Goal: Task Accomplishment & Management: Use online tool/utility

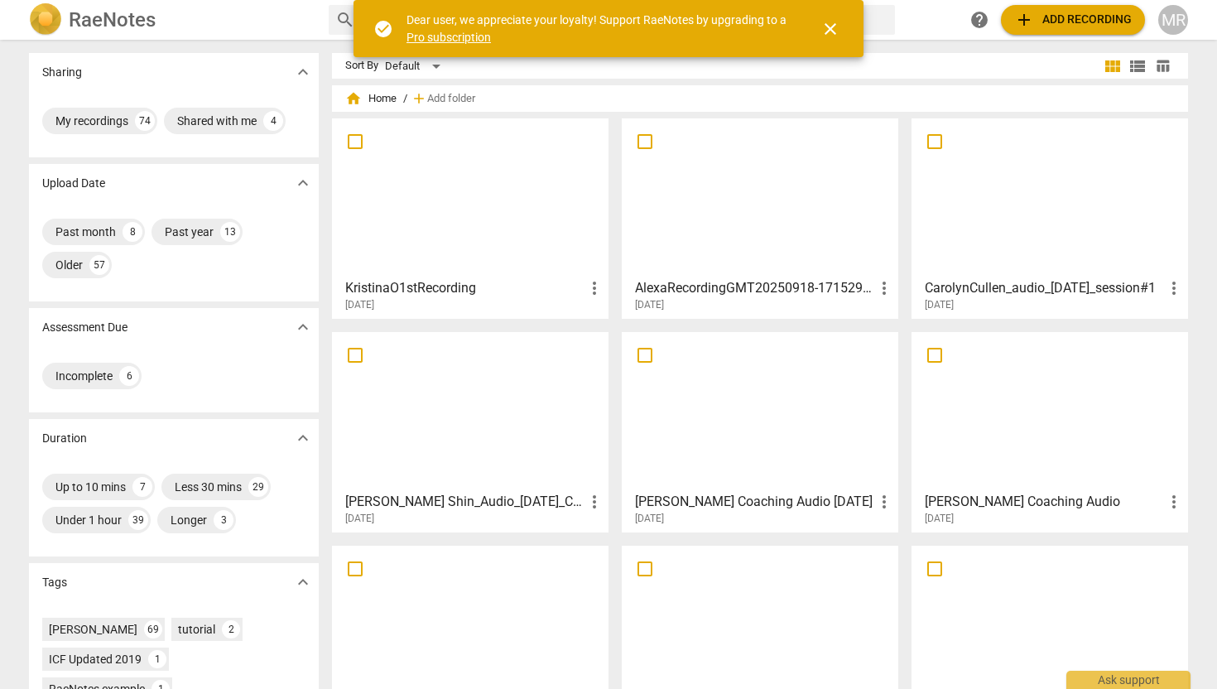
click at [1057, 24] on span "add Add recording" at bounding box center [1074, 20] width 118 height 20
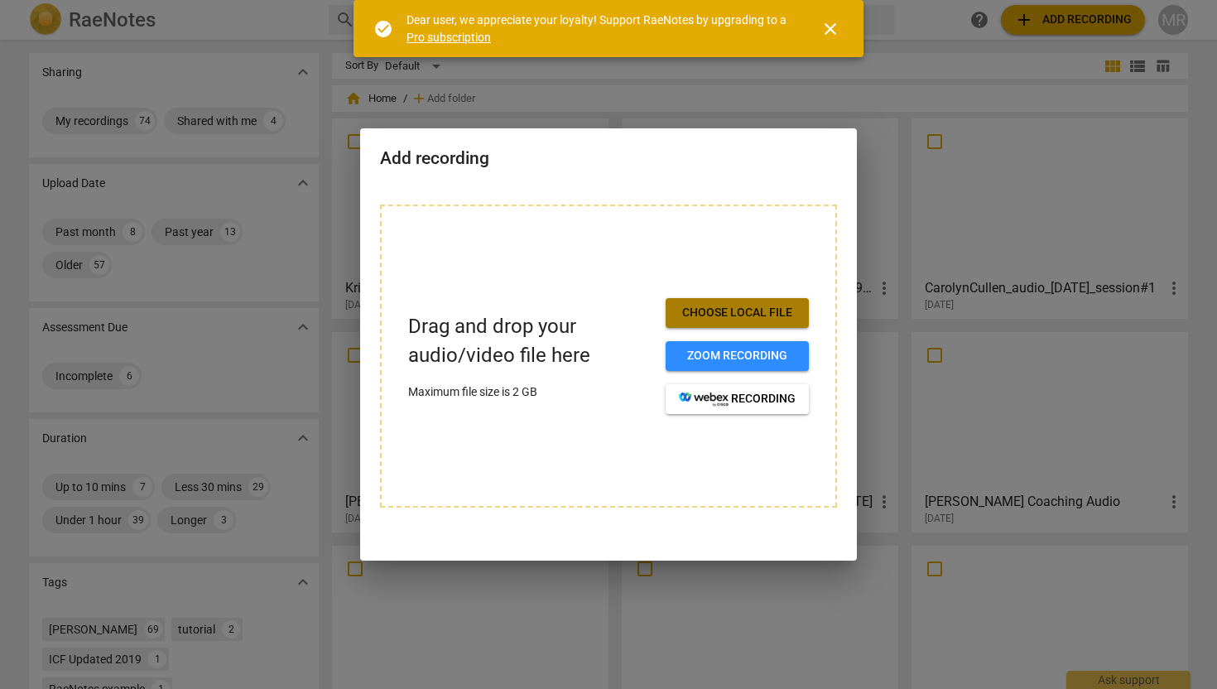
click at [743, 316] on span "Choose local file" at bounding box center [737, 313] width 117 height 17
click at [740, 310] on span "Choose local file" at bounding box center [737, 313] width 117 height 17
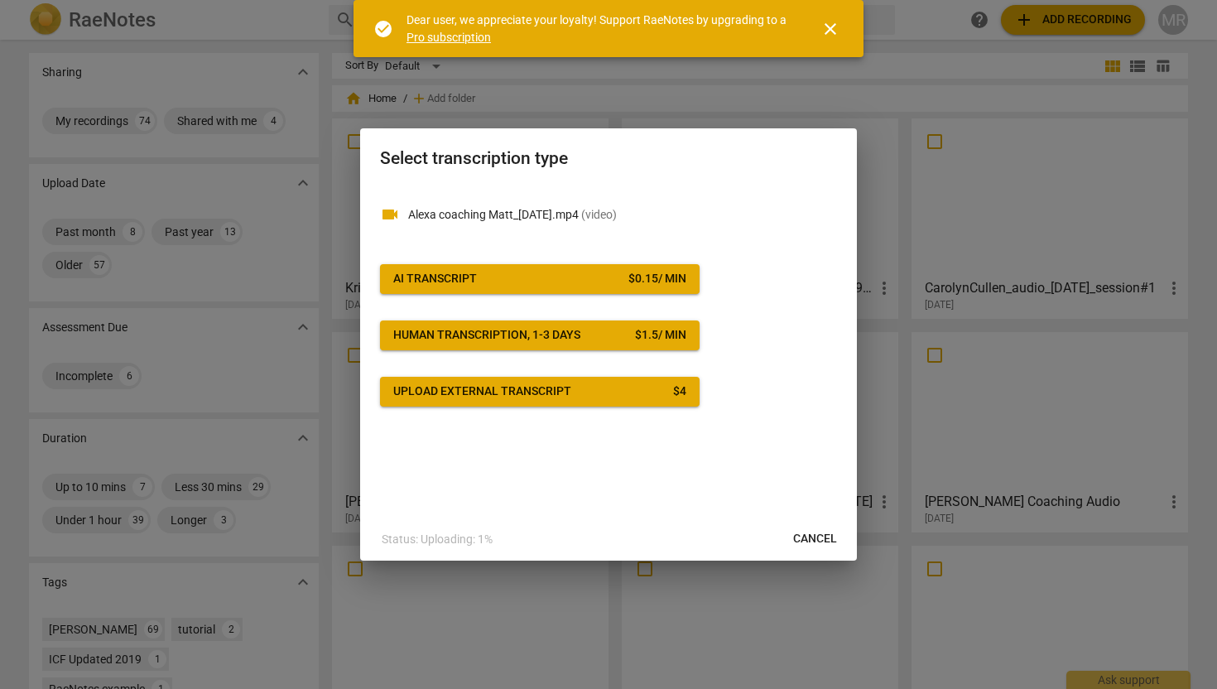
click at [647, 284] on div "$ 0.15 / min" at bounding box center [658, 279] width 58 height 17
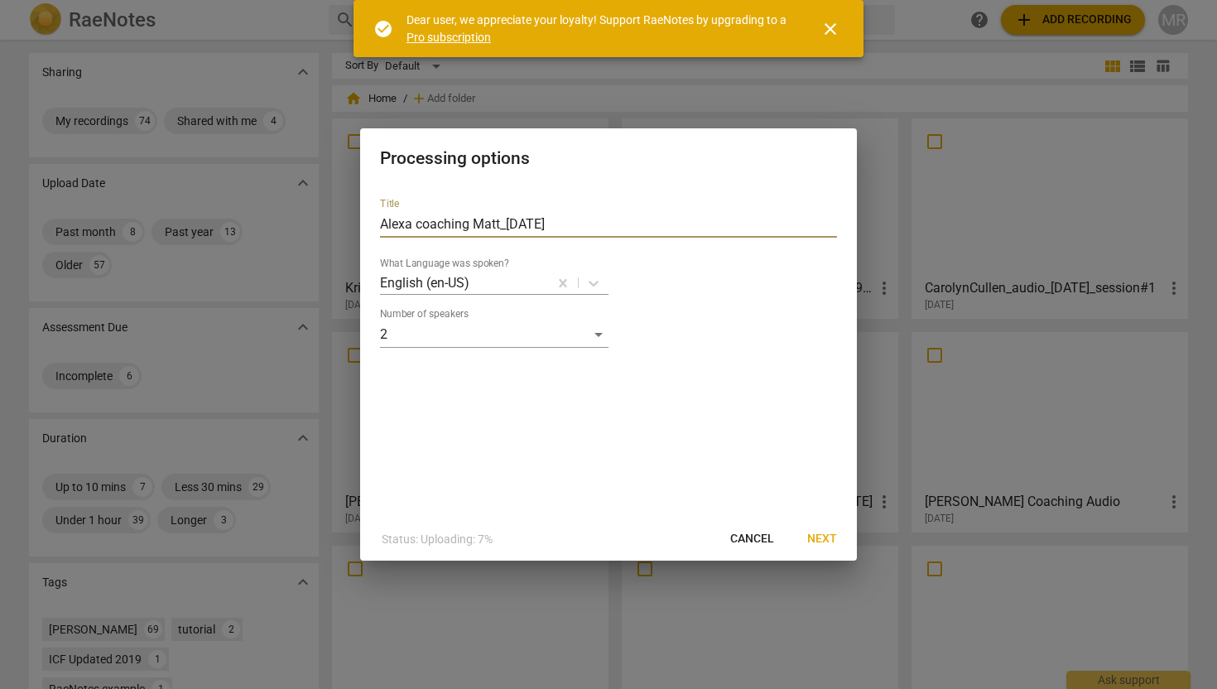
drag, startPoint x: 509, startPoint y: 223, endPoint x: 417, endPoint y: 221, distance: 91.9
click at [417, 221] on input "Alexa coaching Matt_[DATE]" at bounding box center [608, 224] width 457 height 27
type input "Alexa 2nd Coaching Session OKA [DATE]"
click at [822, 541] on span "Next" at bounding box center [822, 539] width 30 height 17
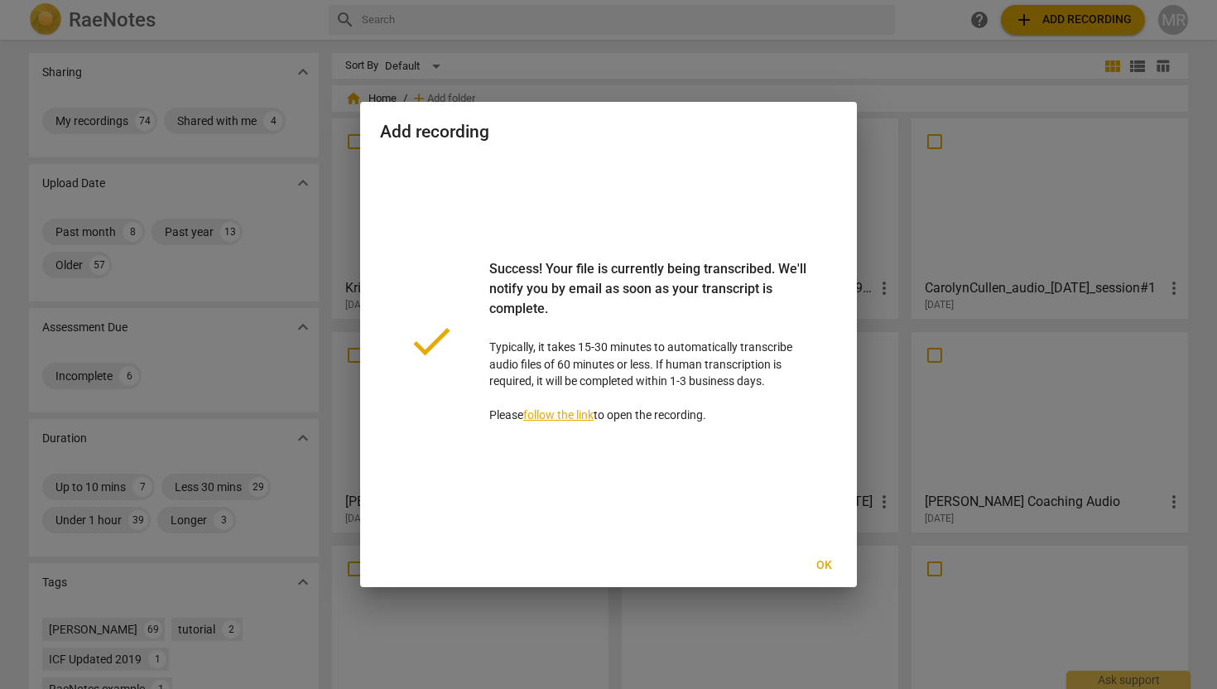
click at [825, 562] on span "Ok" at bounding box center [824, 565] width 27 height 17
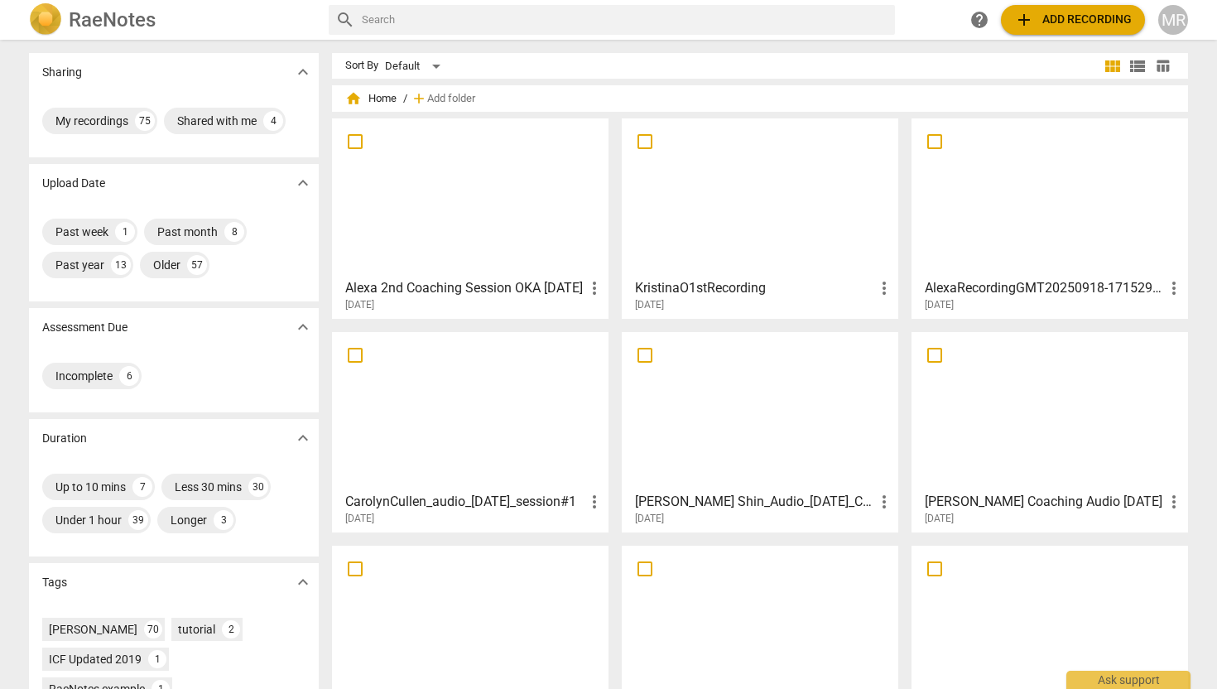
click at [470, 282] on h3 "Alexa 2nd Coaching Session OKA [DATE]" at bounding box center [464, 288] width 239 height 20
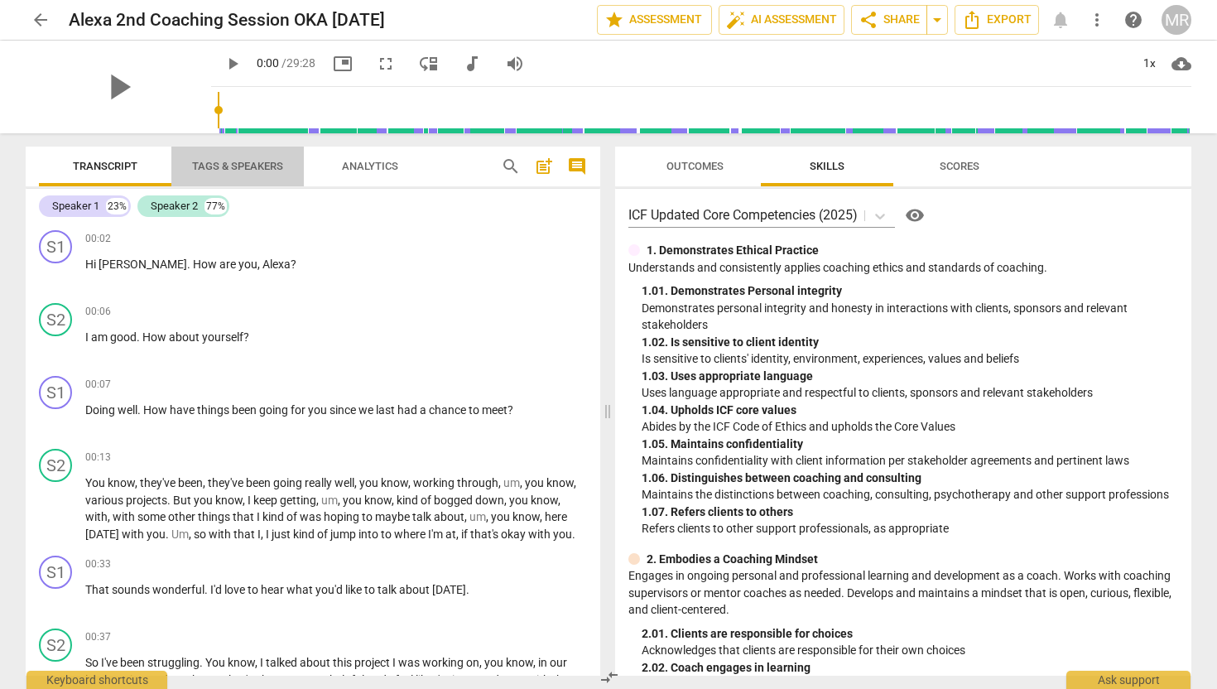
click at [234, 167] on span "Tags & Speakers" at bounding box center [237, 166] width 91 height 12
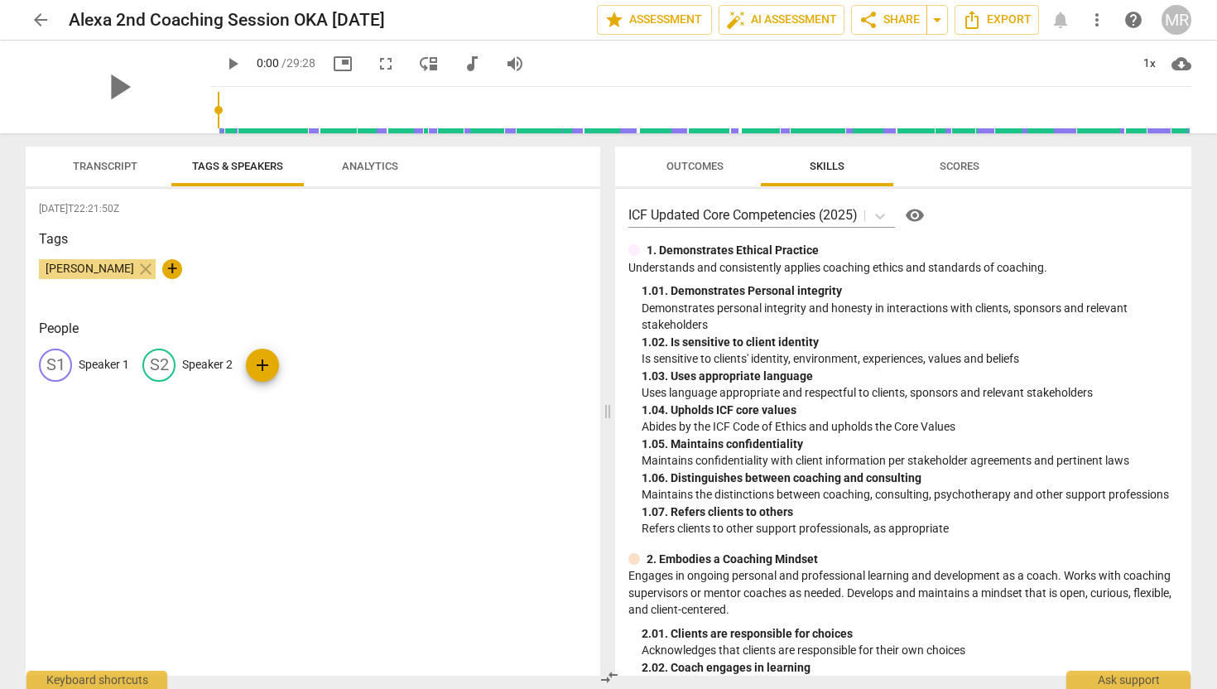
click at [128, 164] on span "Transcript" at bounding box center [105, 166] width 65 height 12
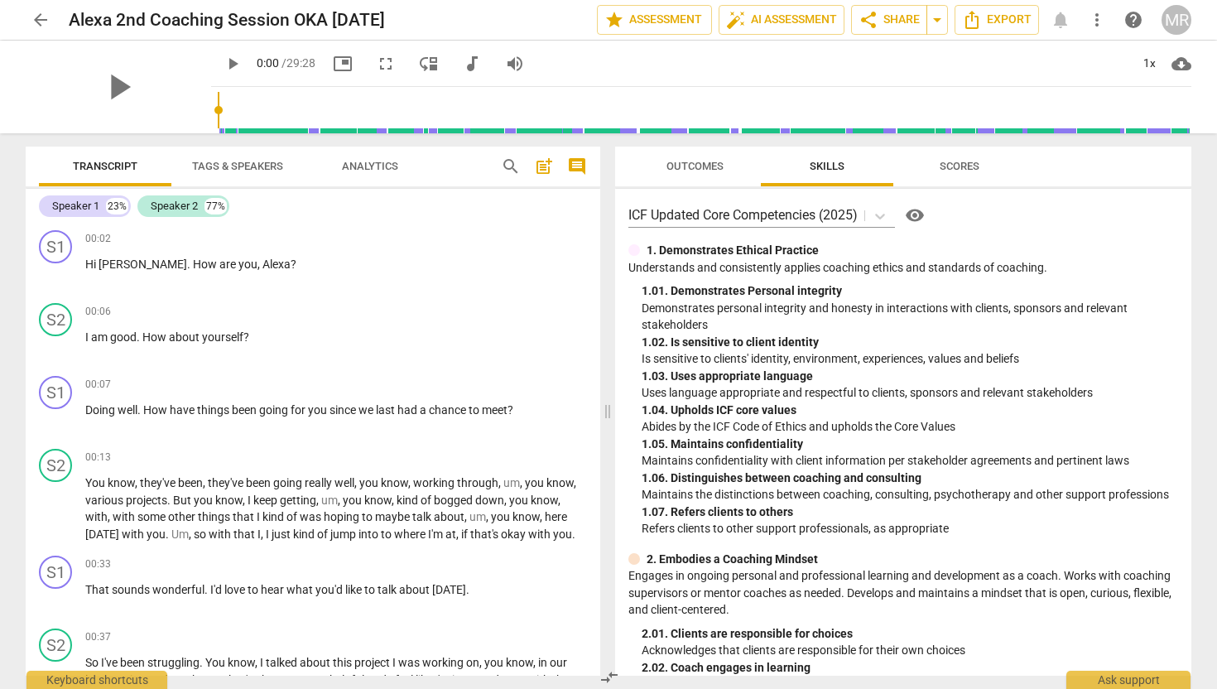
click at [212, 167] on span "Tags & Speakers" at bounding box center [237, 166] width 91 height 12
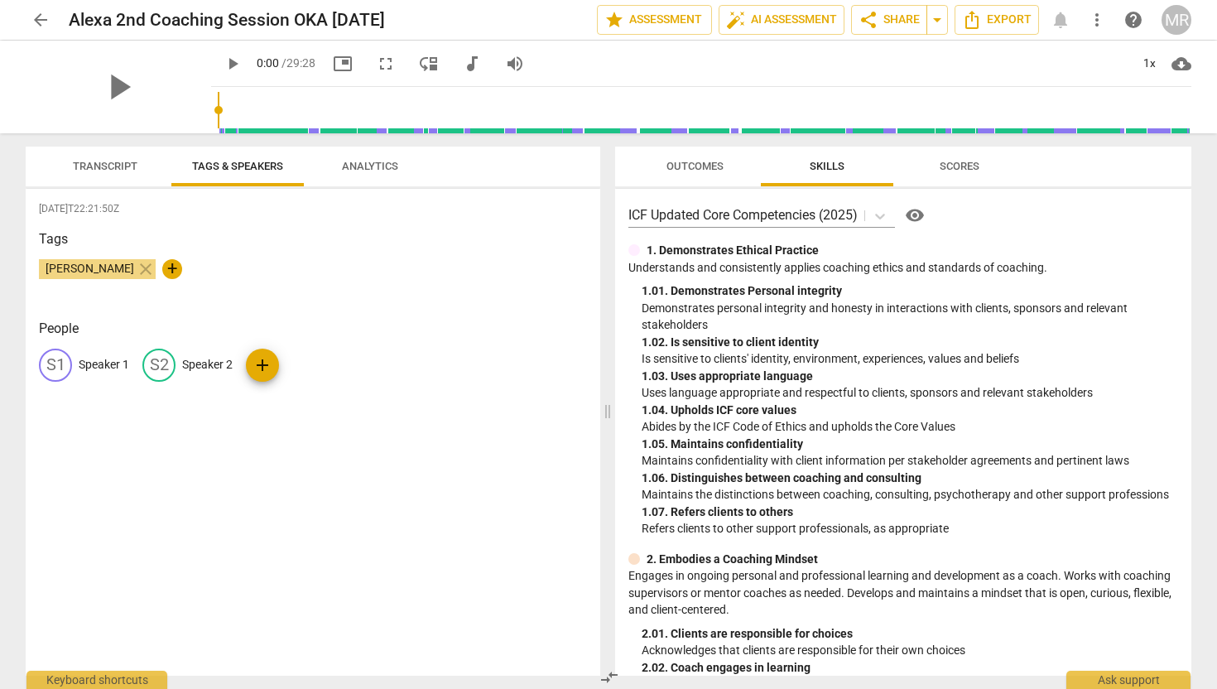
click at [103, 357] on p "Speaker 1" at bounding box center [104, 364] width 51 height 17
type input "Coach"
click at [296, 363] on p "Speaker 2" at bounding box center [315, 364] width 51 height 17
type input "Client"
click at [345, 274] on div "[PERSON_NAME] close +" at bounding box center [313, 275] width 548 height 33
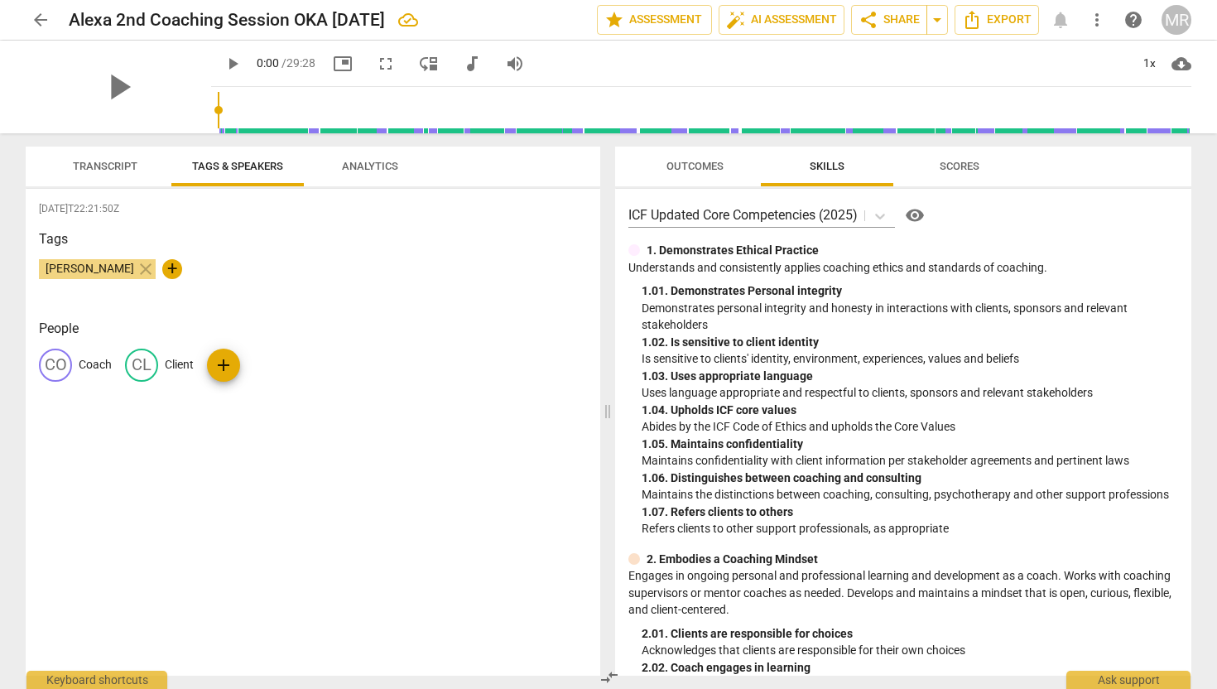
click at [129, 161] on span "Transcript" at bounding box center [105, 166] width 65 height 12
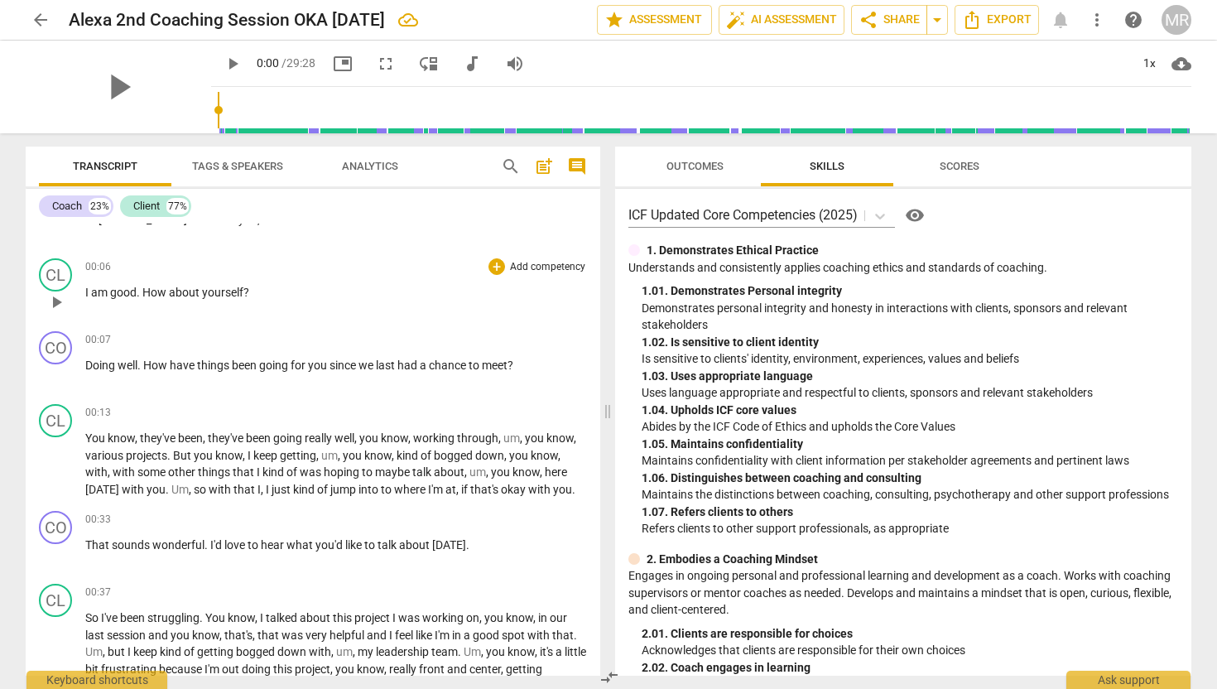
scroll to position [53, 0]
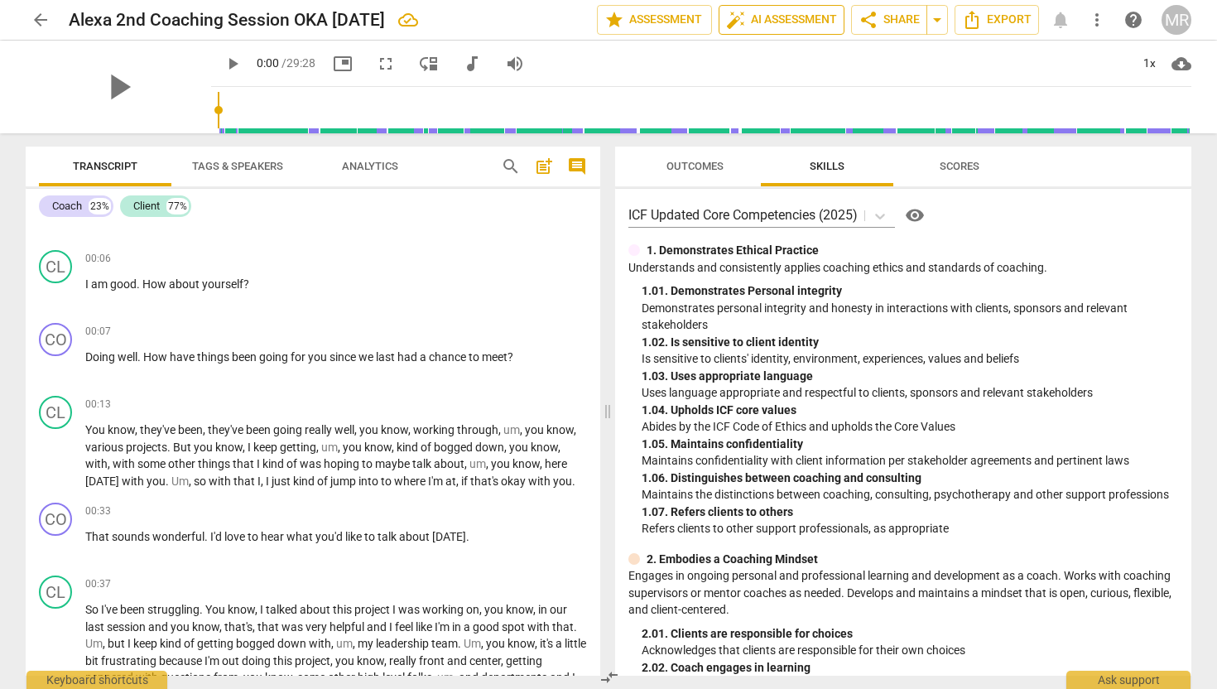
click at [798, 16] on span "auto_fix_high AI Assessment" at bounding box center [781, 20] width 111 height 20
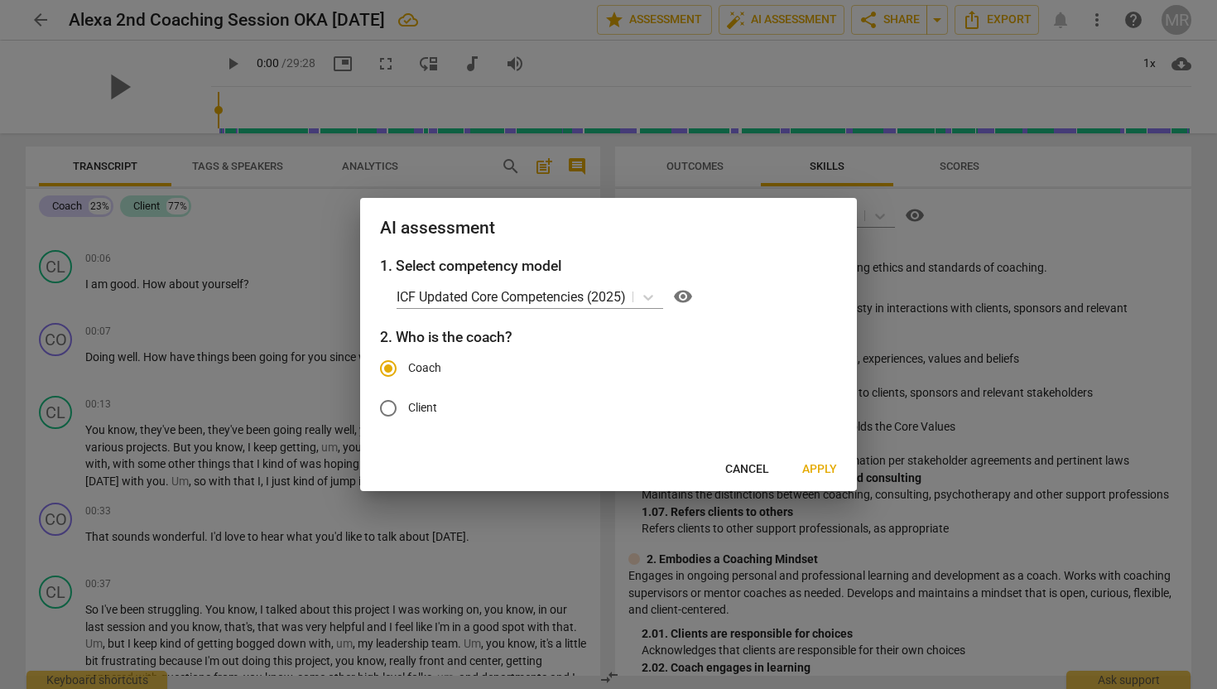
click at [818, 469] on span "Apply" at bounding box center [820, 469] width 35 height 17
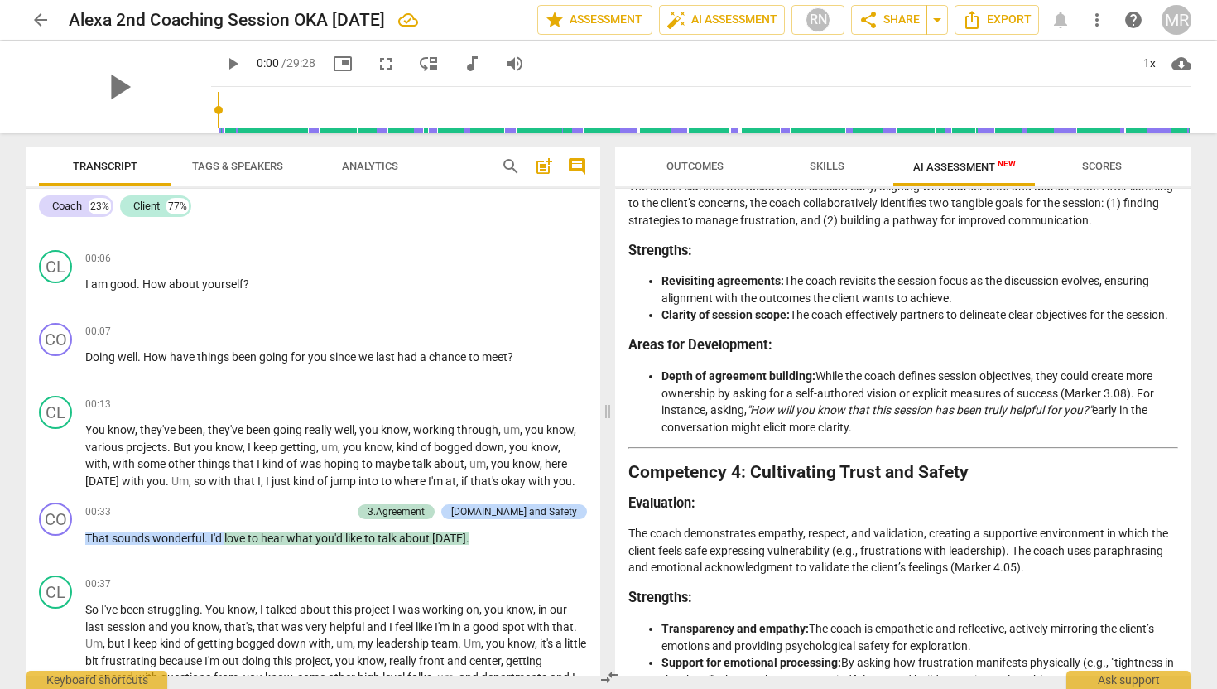
scroll to position [1125, 0]
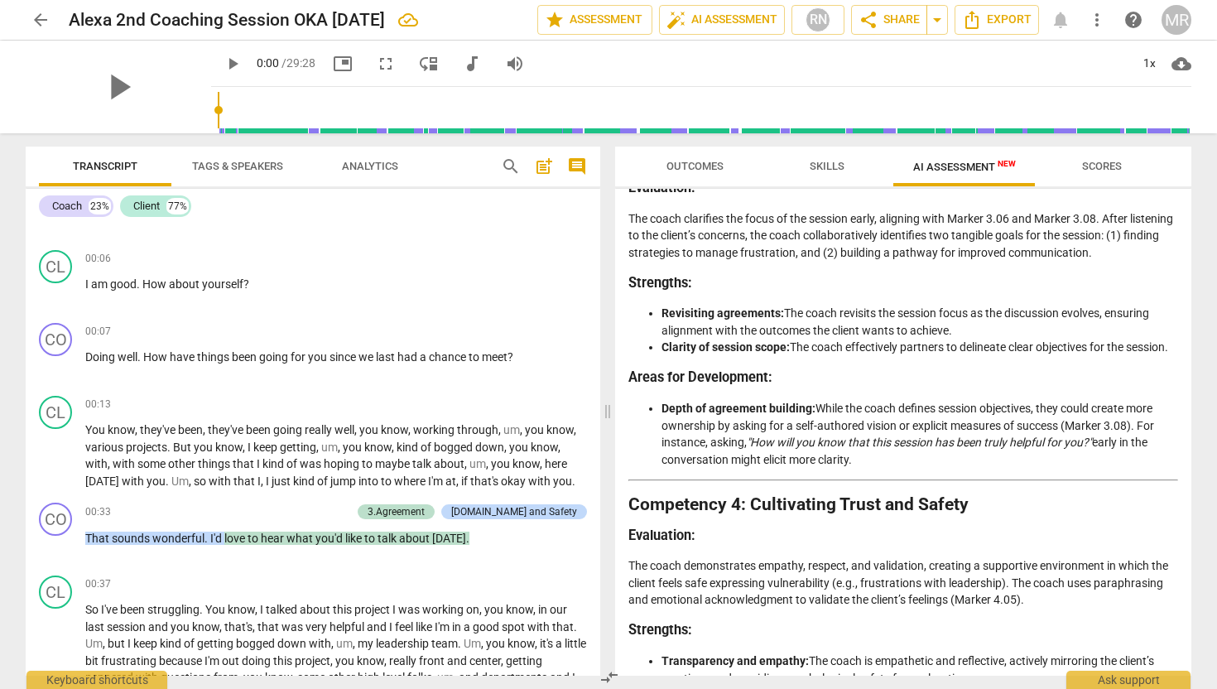
click at [1102, 161] on span "Scores" at bounding box center [1102, 166] width 40 height 12
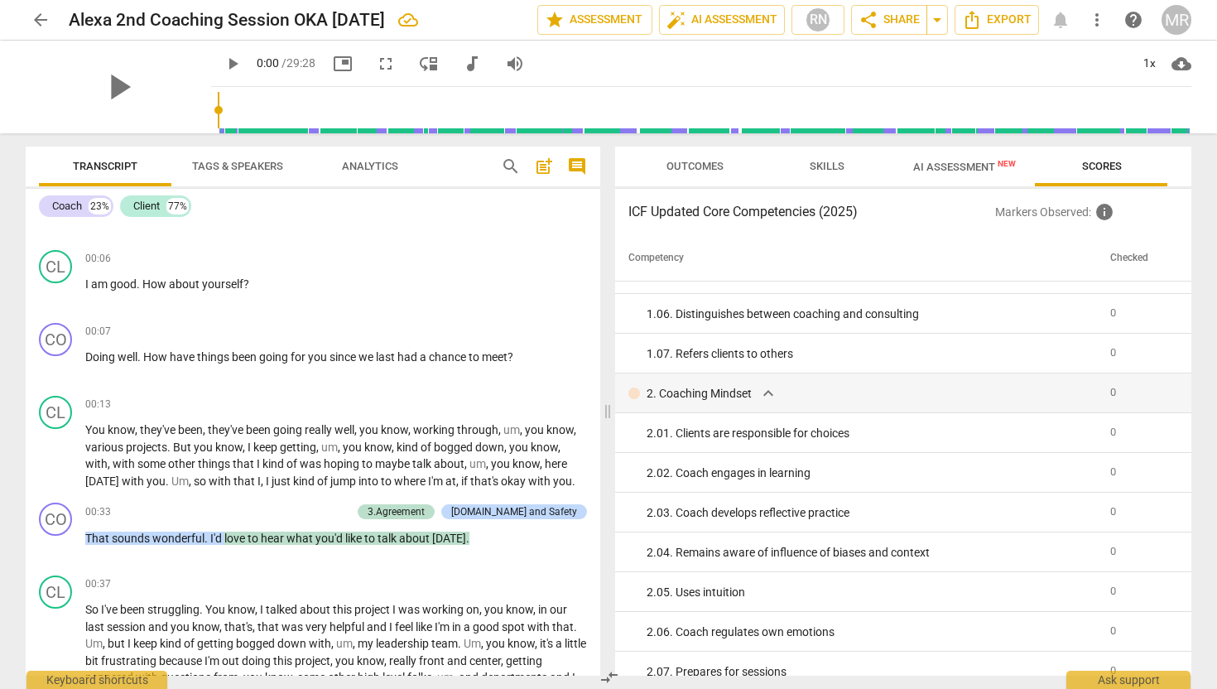
scroll to position [0, 0]
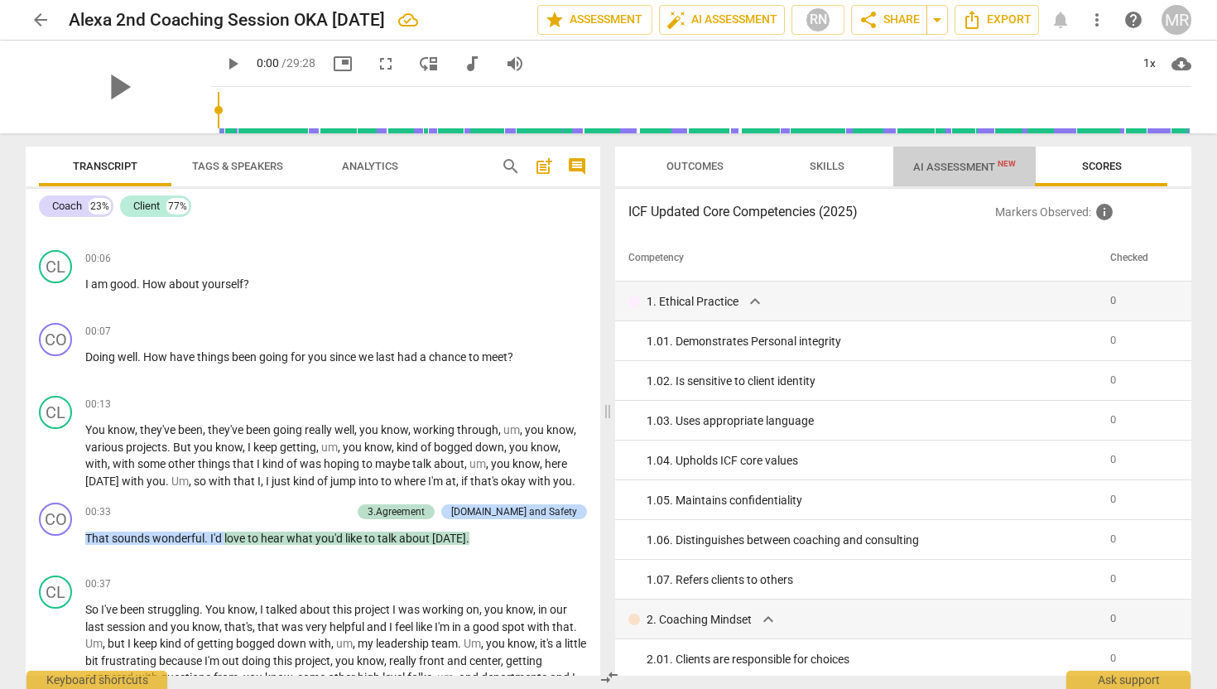
click at [984, 167] on span "AI Assessment New" at bounding box center [964, 167] width 103 height 12
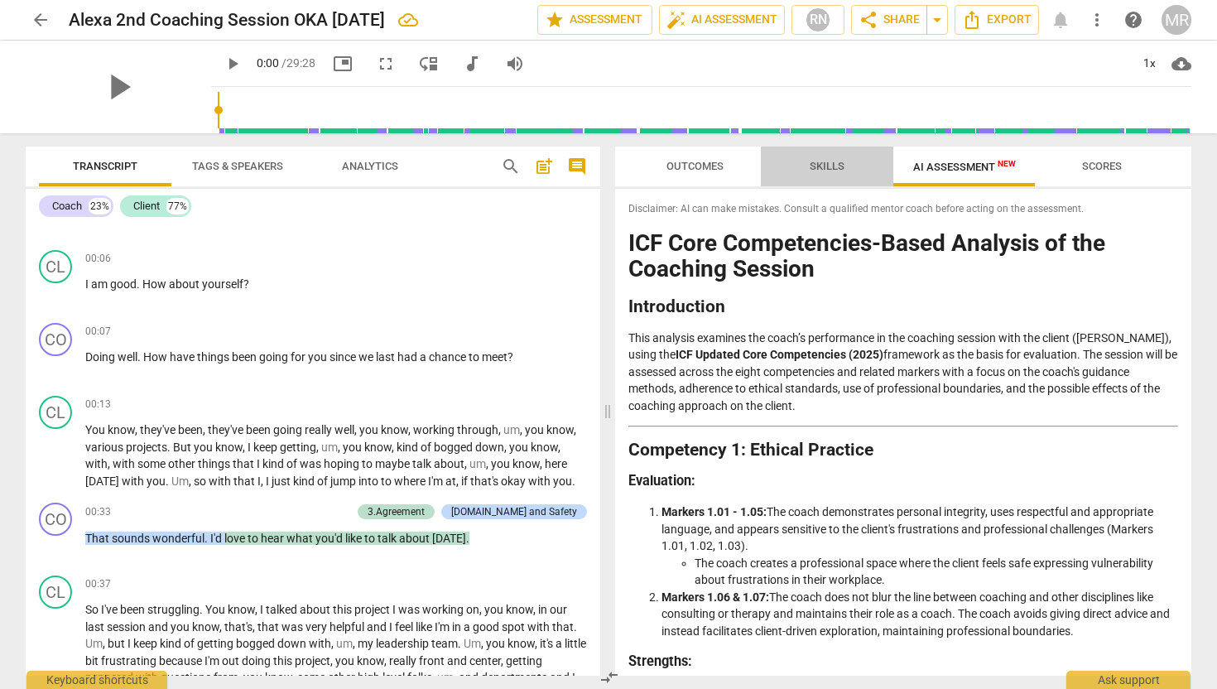
click at [849, 163] on span "Skills" at bounding box center [827, 167] width 75 height 22
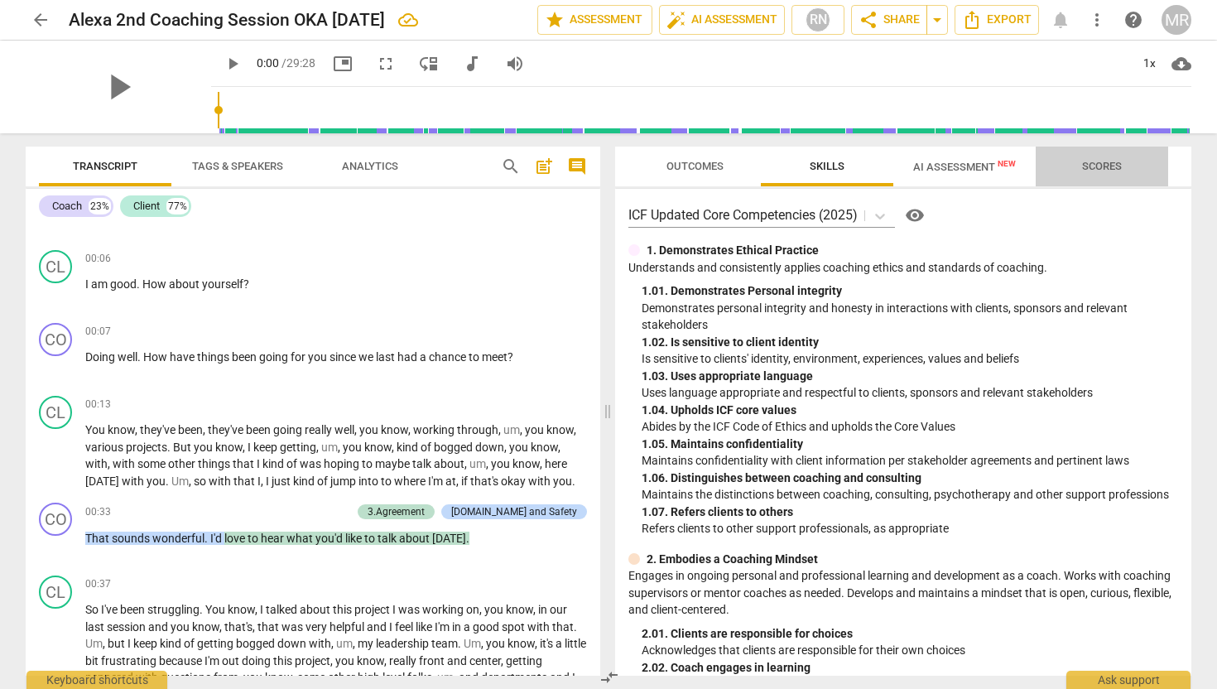
click at [1110, 156] on span "Scores" at bounding box center [1103, 167] width 80 height 22
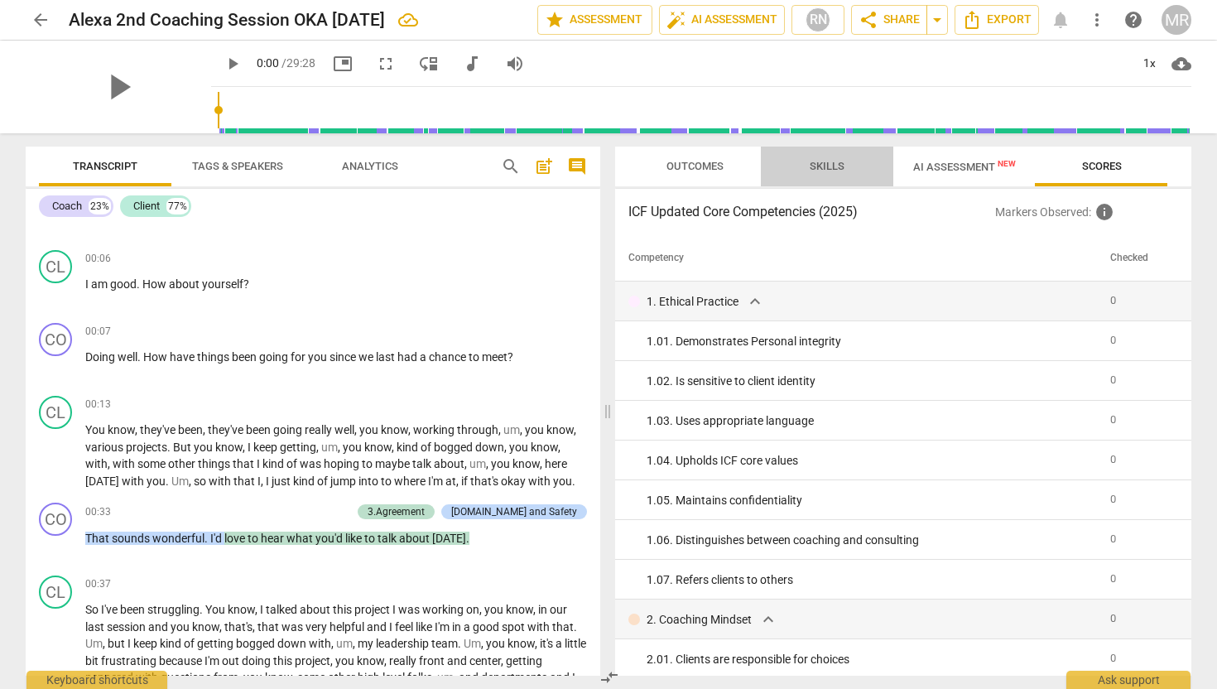
click at [848, 171] on span "Skills" at bounding box center [827, 167] width 75 height 22
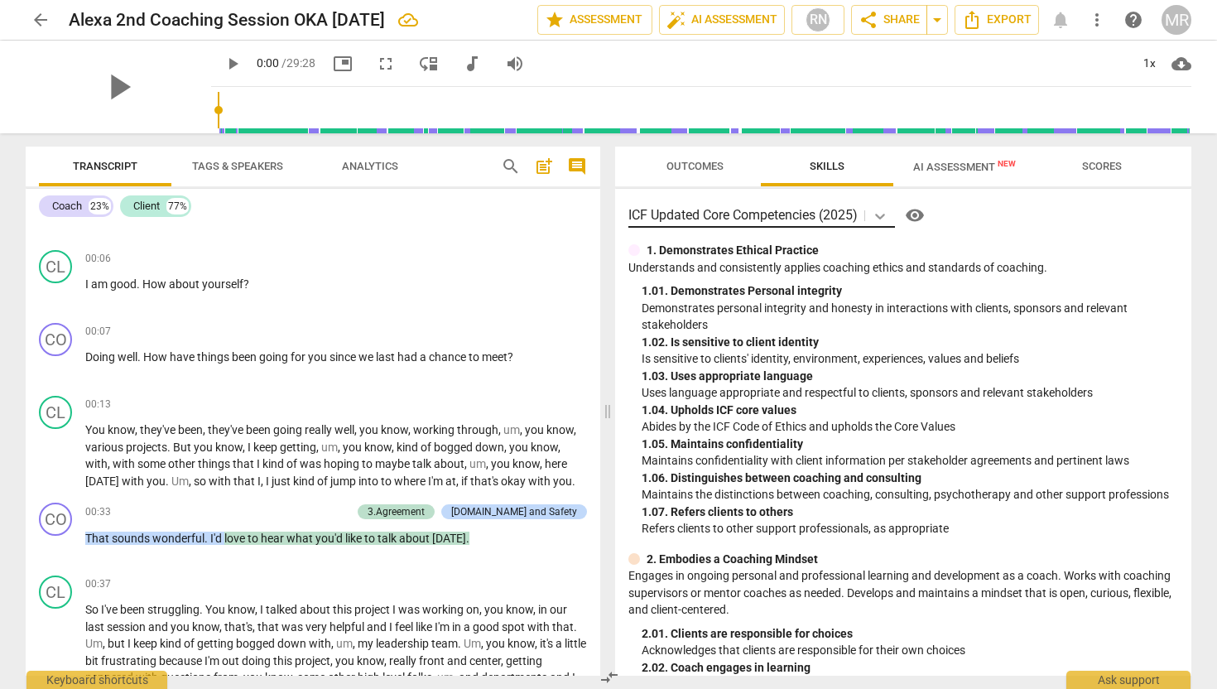
click at [881, 212] on icon at bounding box center [880, 216] width 17 height 17
click at [881, 214] on icon at bounding box center [880, 217] width 10 height 6
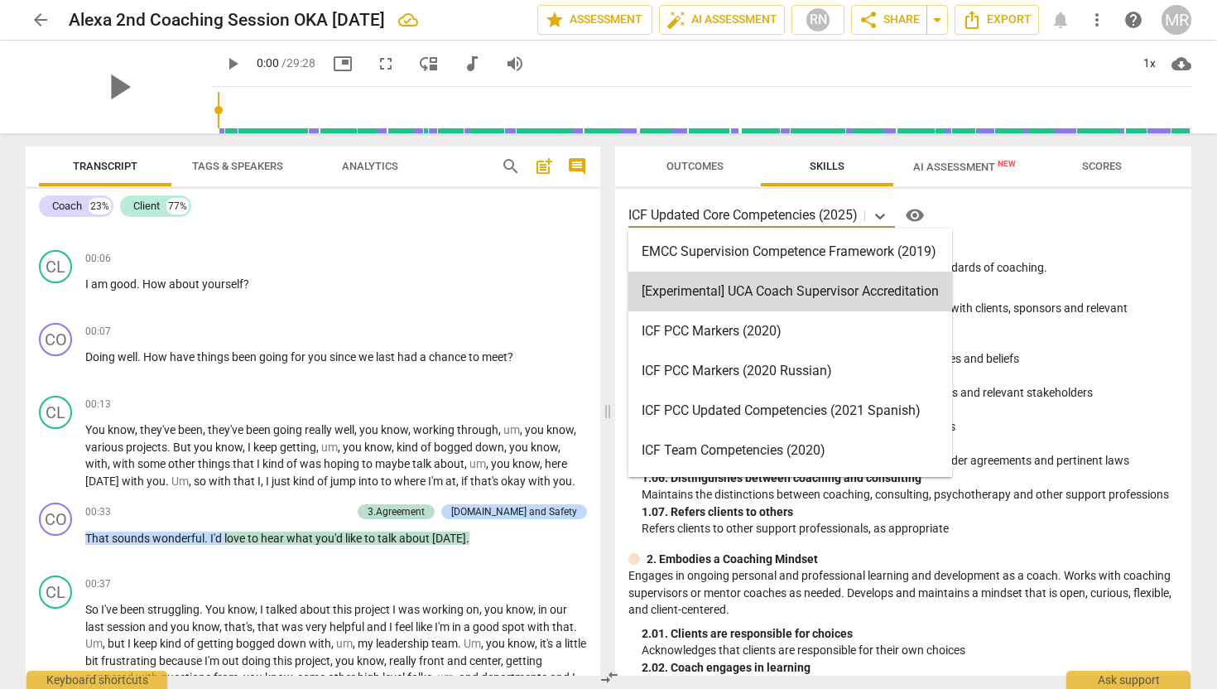
click at [1101, 15] on span "more_vert" at bounding box center [1097, 20] width 20 height 20
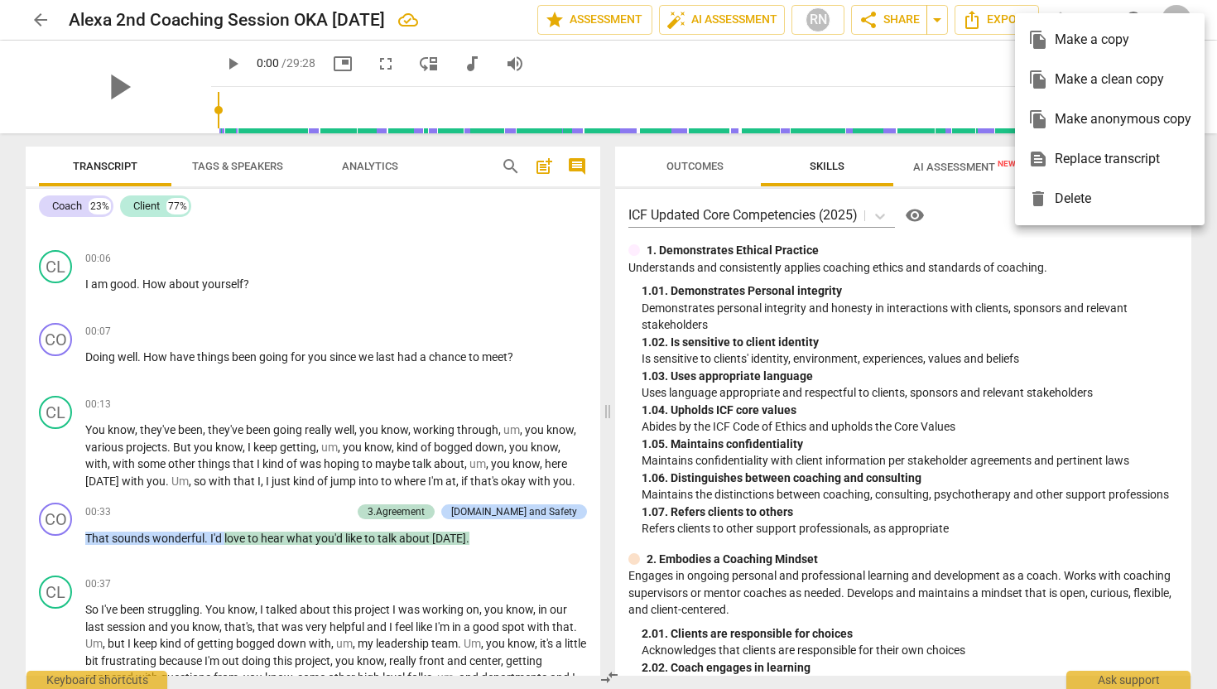
click at [1002, 64] on div at bounding box center [608, 344] width 1217 height 689
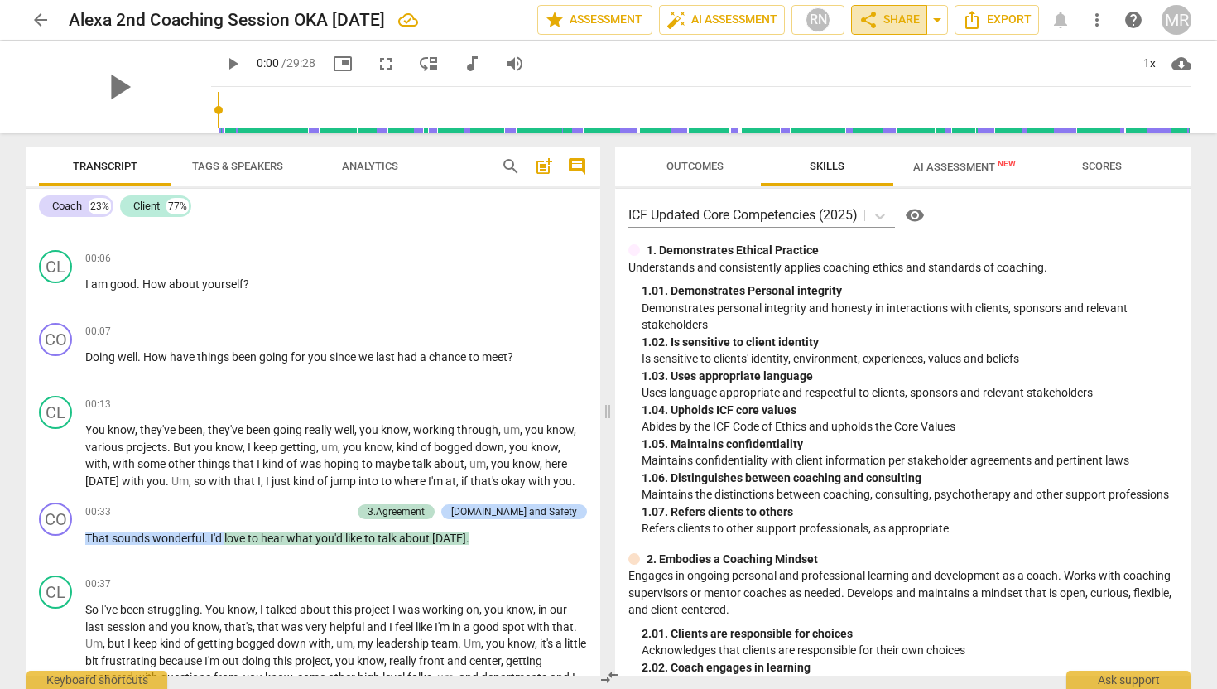
click at [926, 17] on button "share Share" at bounding box center [889, 20] width 76 height 30
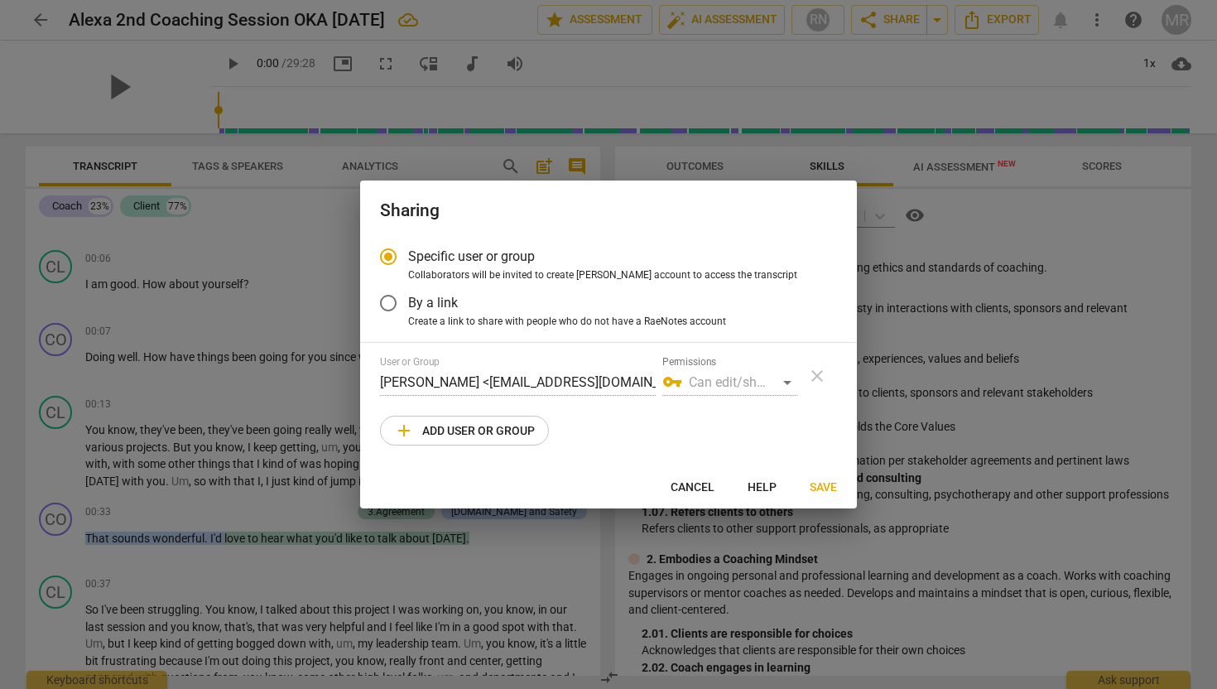
click at [926, 18] on div at bounding box center [608, 344] width 1217 height 689
radio input "false"
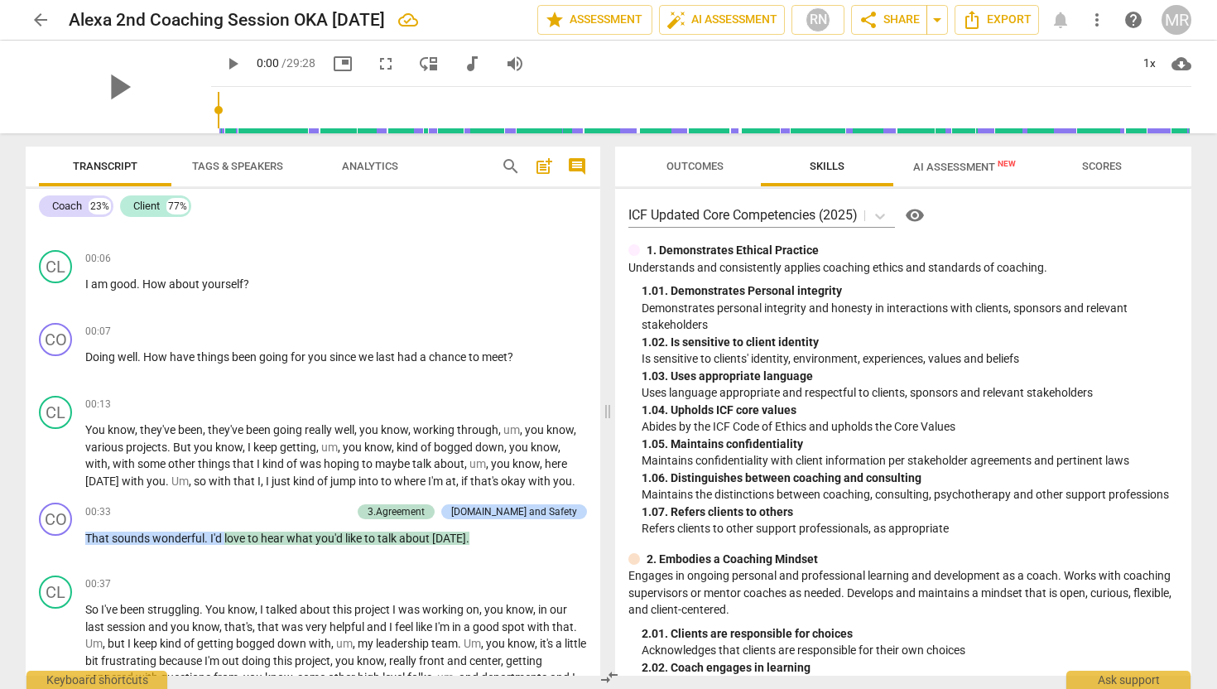
click at [926, 18] on button "share Share" at bounding box center [889, 20] width 76 height 30
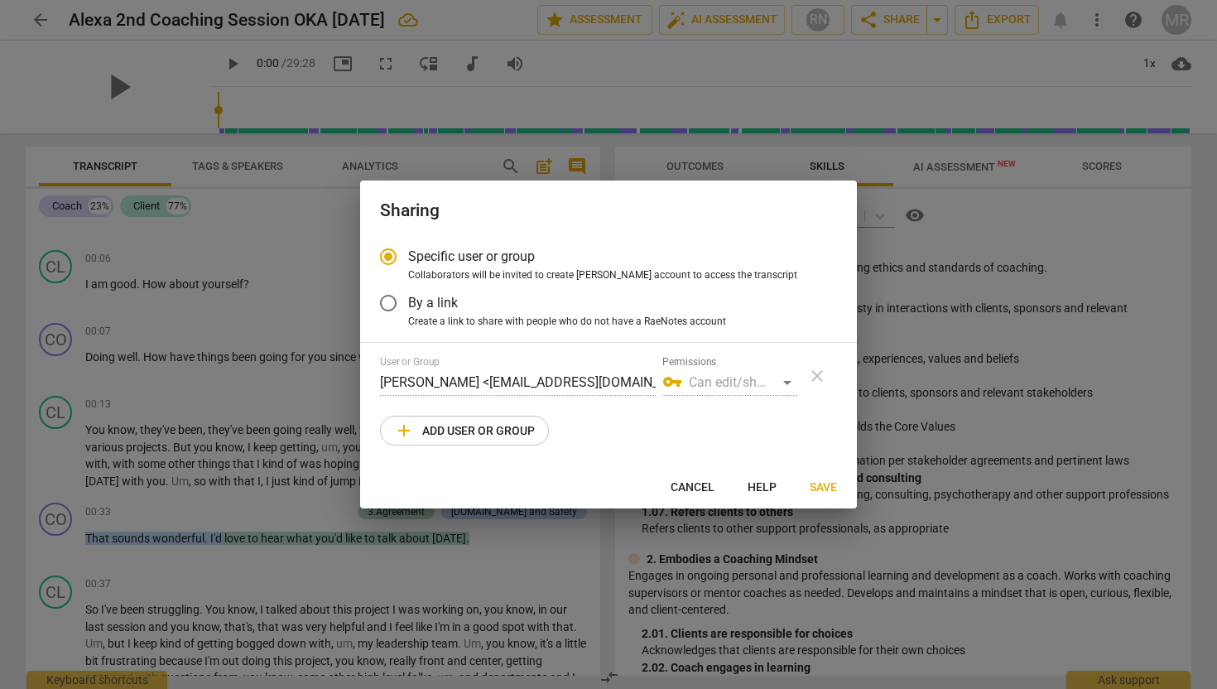
click at [929, 59] on div at bounding box center [608, 344] width 1217 height 689
radio input "false"
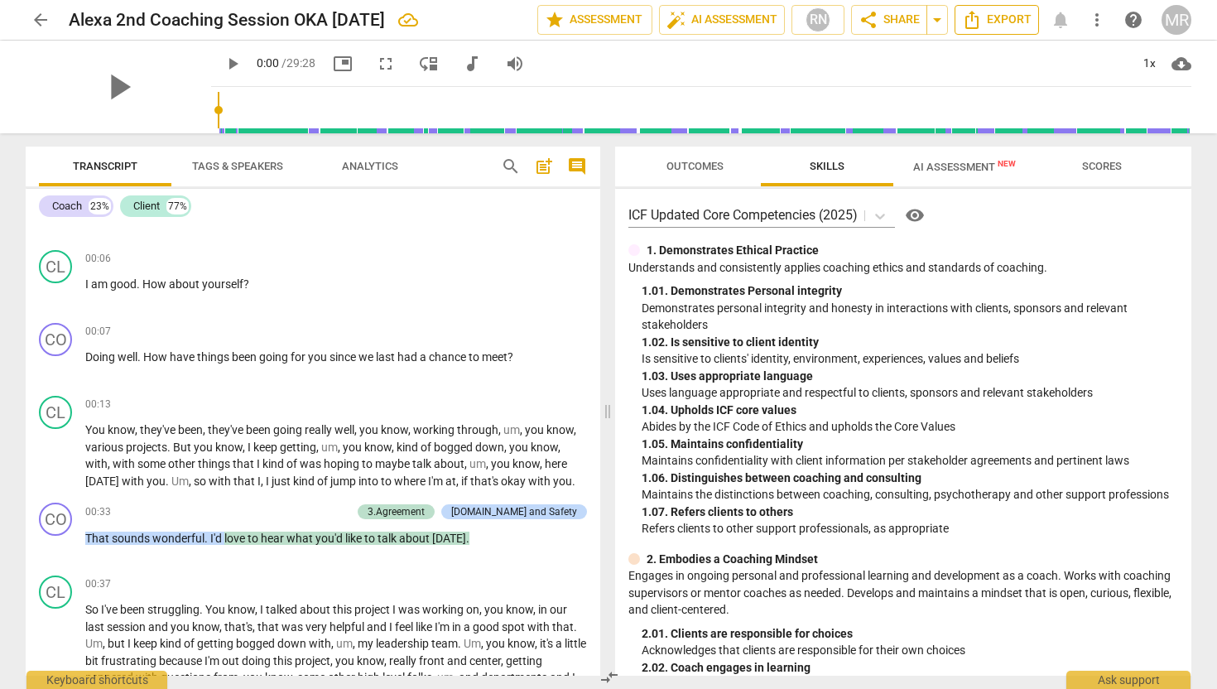
click at [1004, 20] on span "Export" at bounding box center [997, 20] width 70 height 20
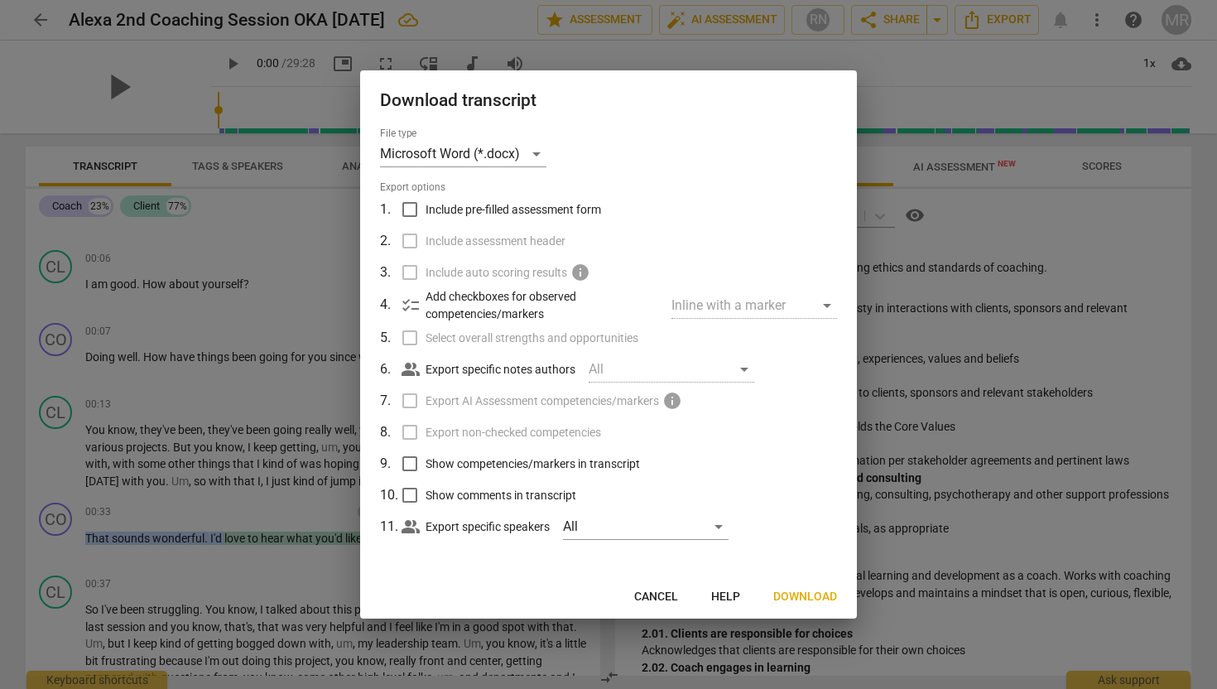
click at [982, 72] on div at bounding box center [608, 344] width 1217 height 689
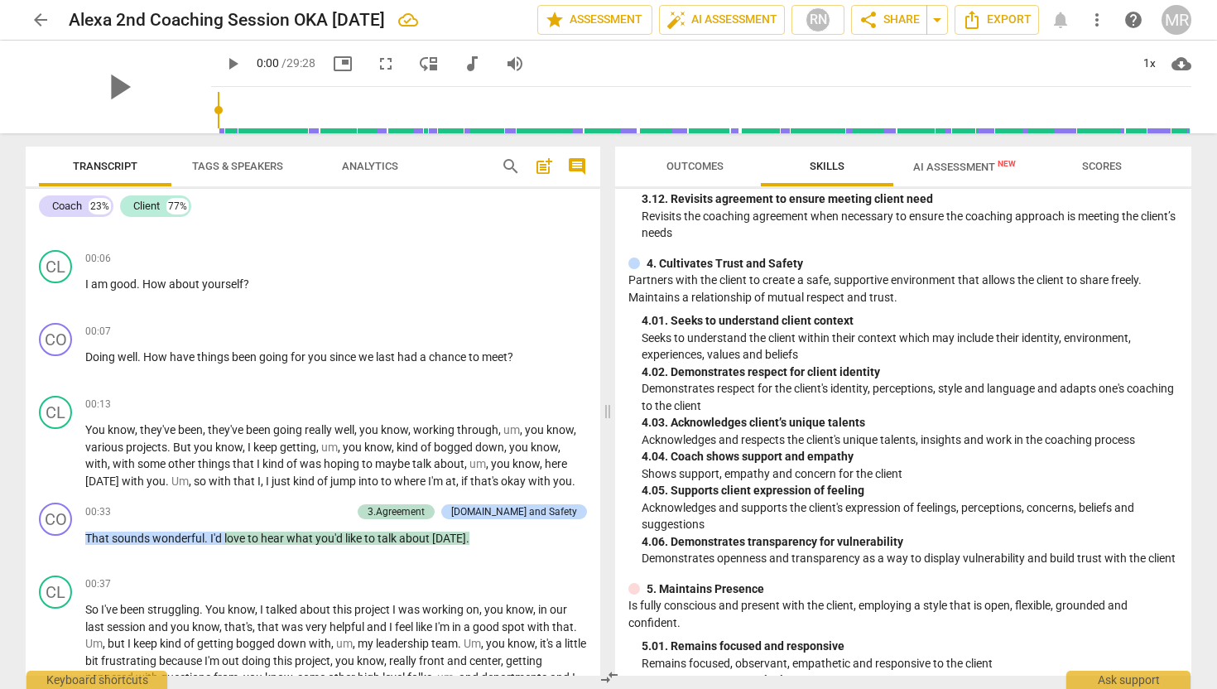
scroll to position [1353, 0]
click at [1103, 166] on span "Scores" at bounding box center [1102, 166] width 40 height 12
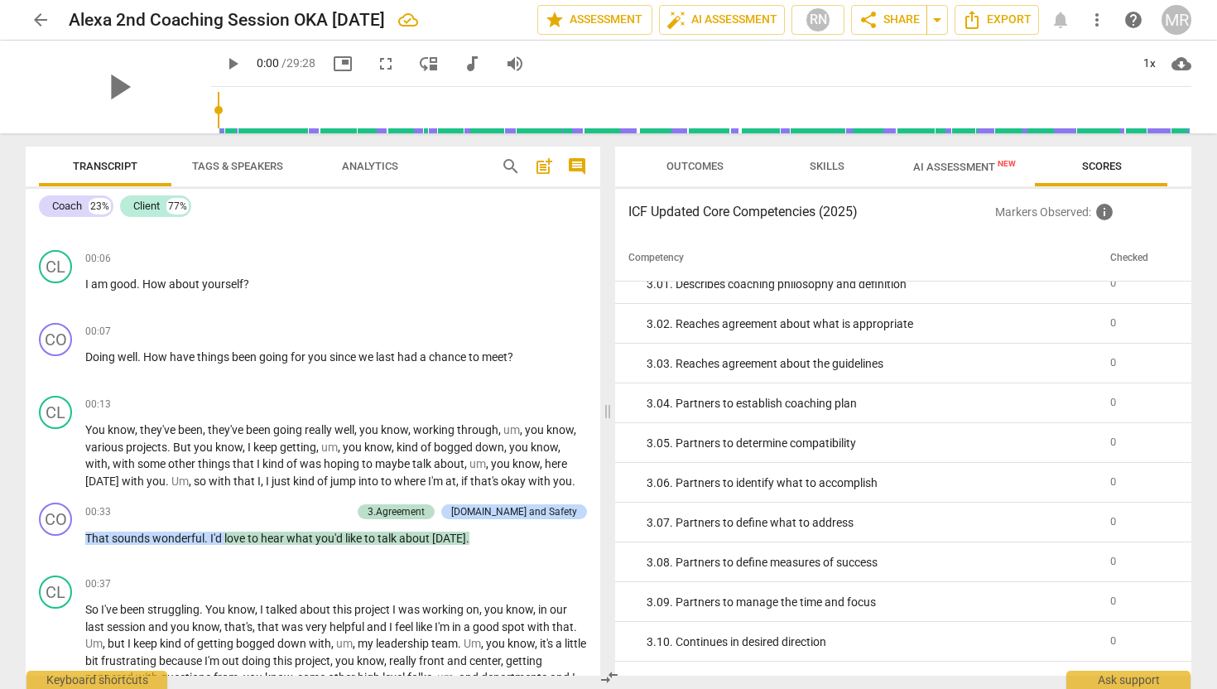
scroll to position [741, 0]
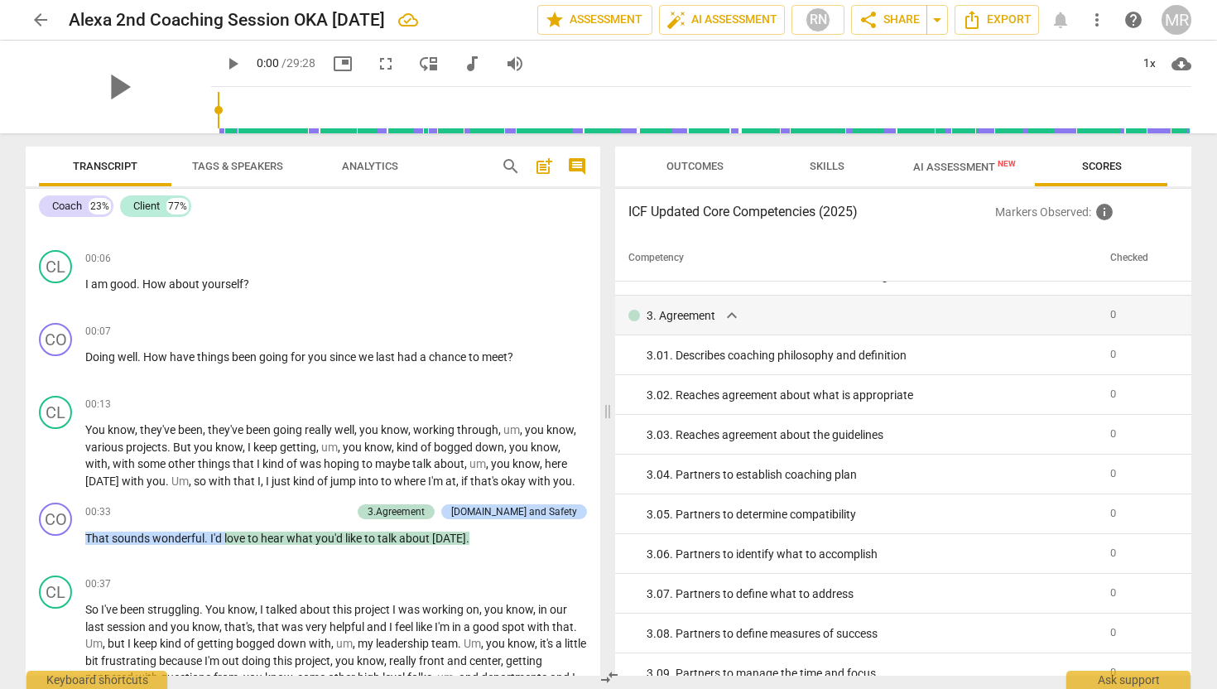
click at [934, 161] on span "AI Assessment New" at bounding box center [964, 167] width 103 height 12
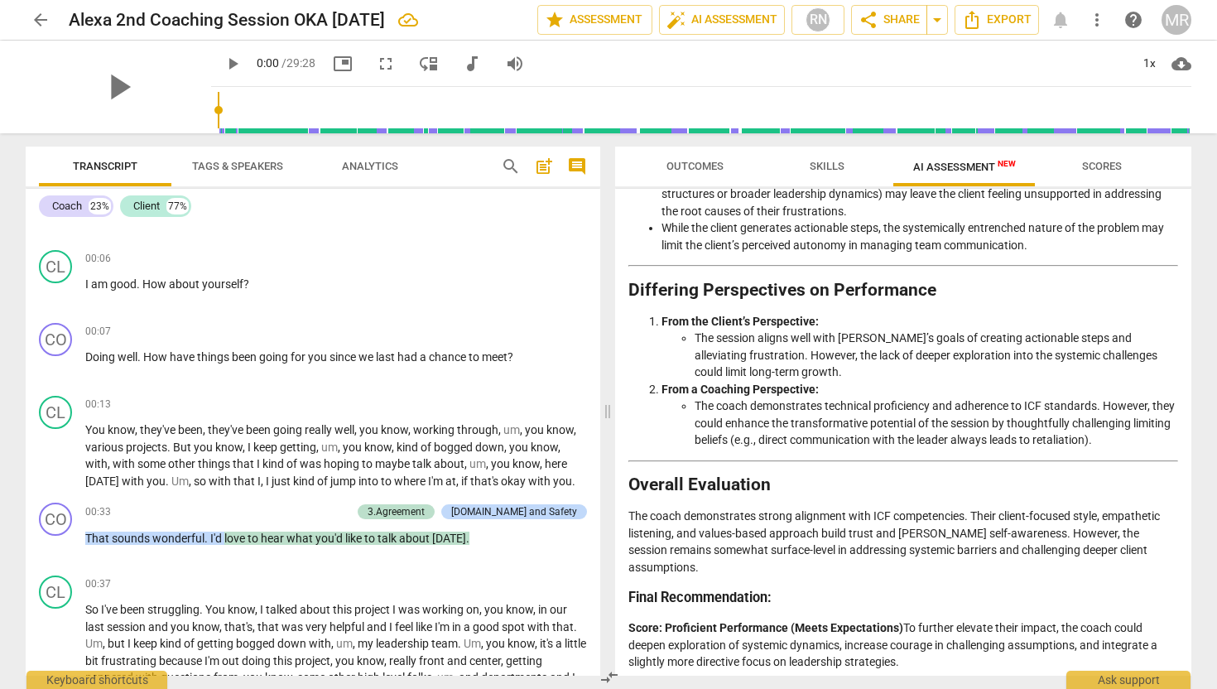
scroll to position [3188, 0]
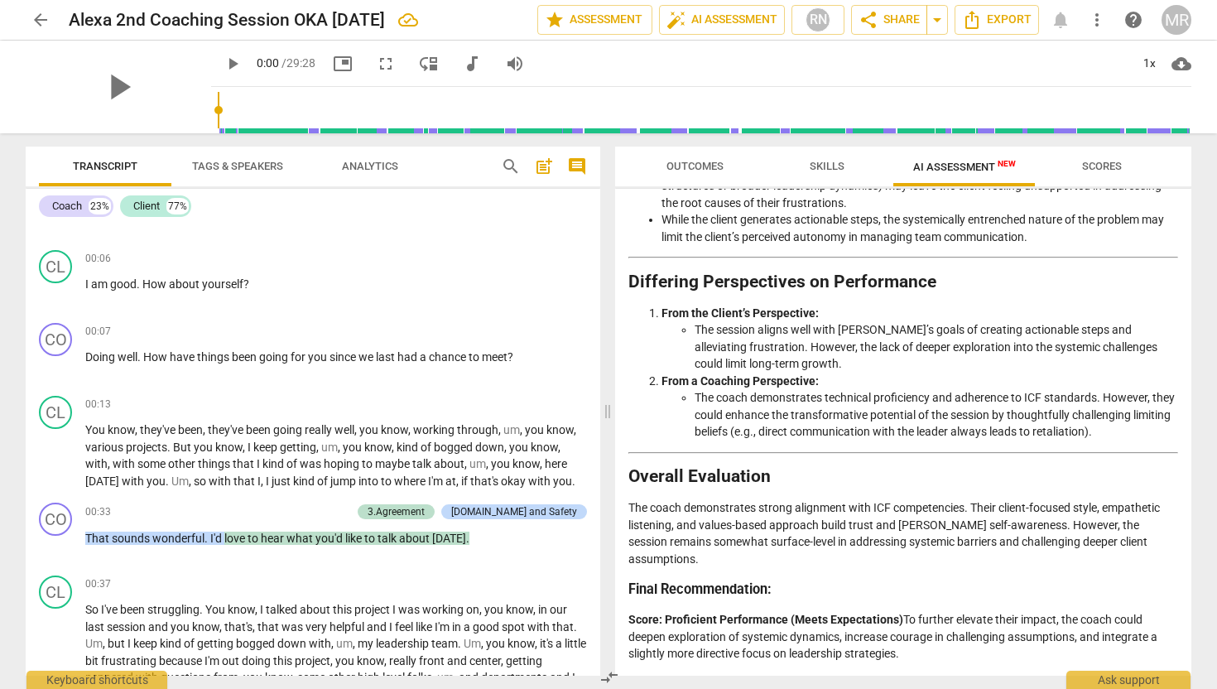
click at [893, 562] on p "The coach demonstrates strong alignment with ICF competencies. Their client-foc…" at bounding box center [904, 533] width 550 height 68
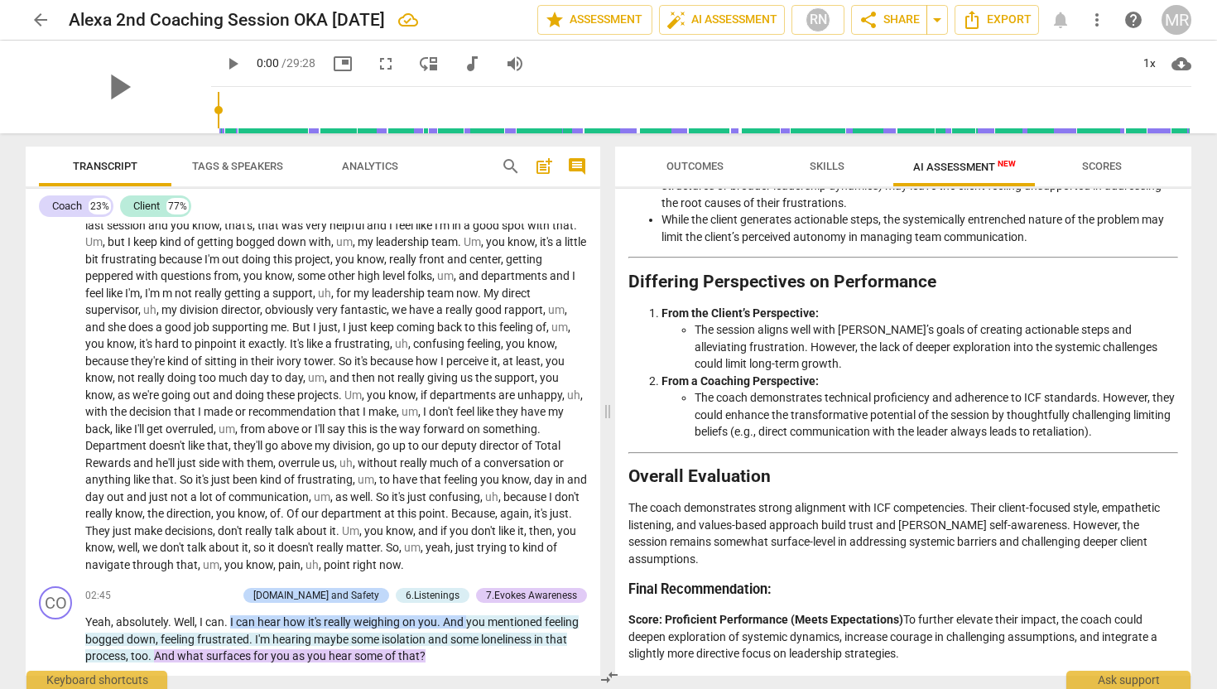
scroll to position [458, 0]
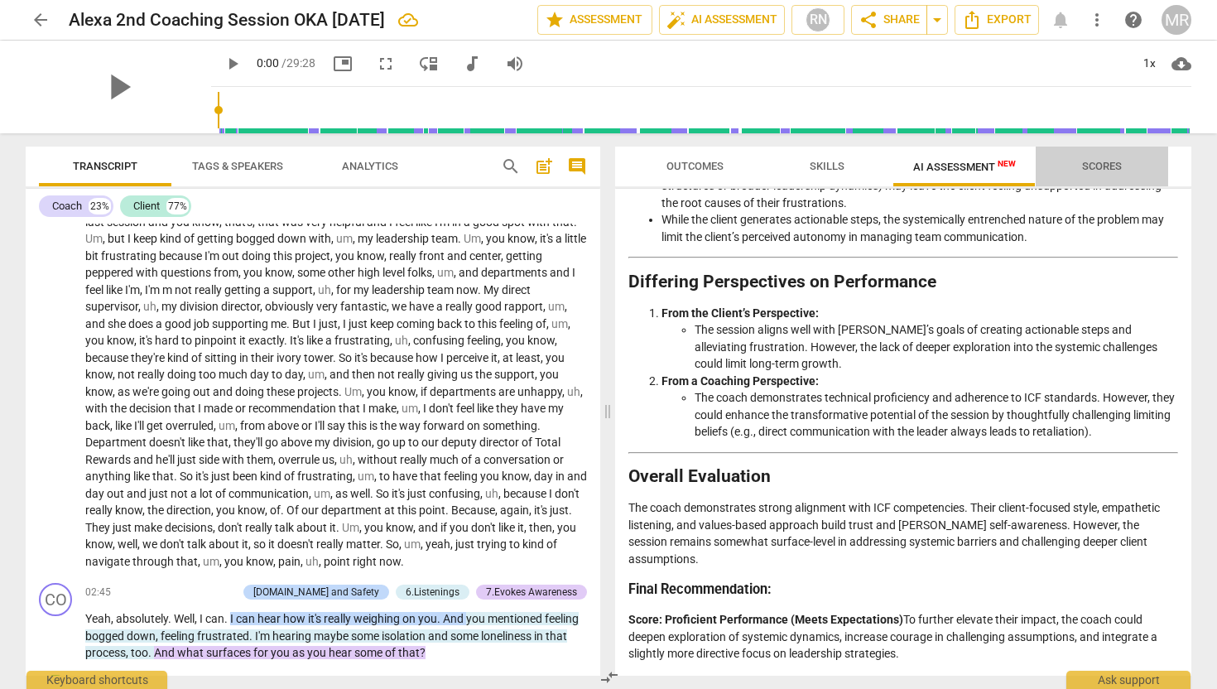
click at [1090, 161] on span "Scores" at bounding box center [1102, 166] width 40 height 12
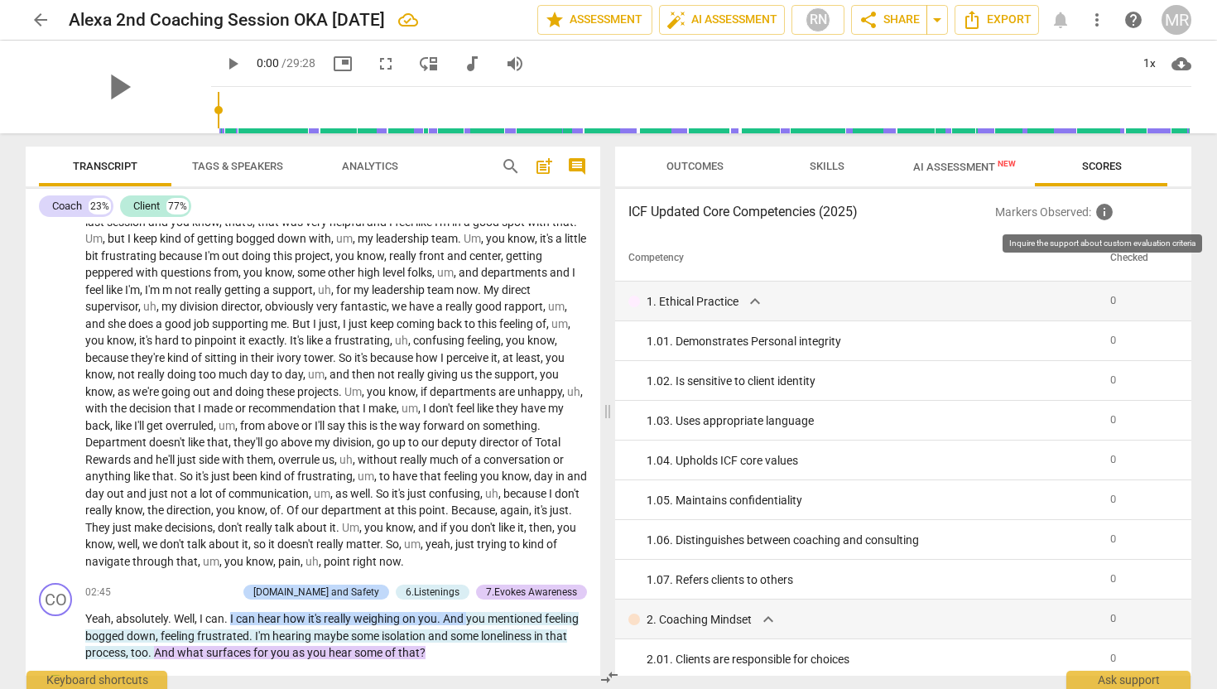
click at [1097, 211] on span "info" at bounding box center [1105, 212] width 20 height 20
click at [1107, 213] on span "info" at bounding box center [1105, 212] width 20 height 20
click at [665, 257] on th "Competency" at bounding box center [859, 258] width 489 height 46
click at [762, 302] on span "expand_more" at bounding box center [755, 302] width 20 height 20
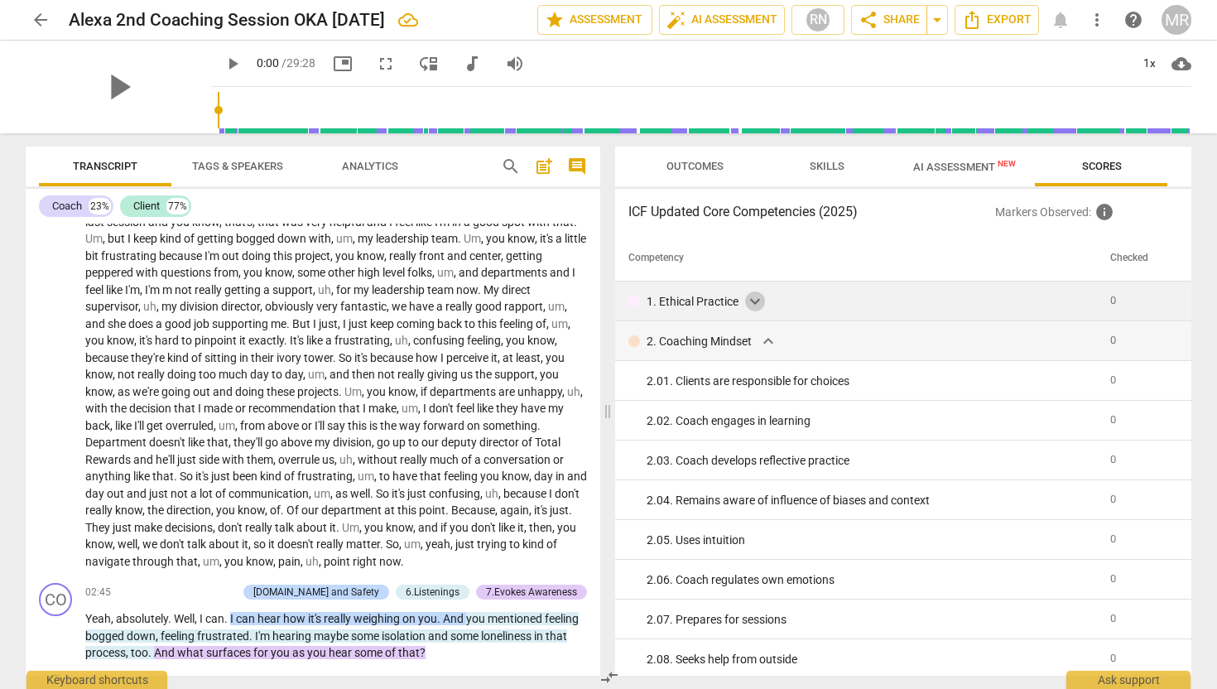
click at [762, 302] on span "expand_more" at bounding box center [755, 302] width 20 height 20
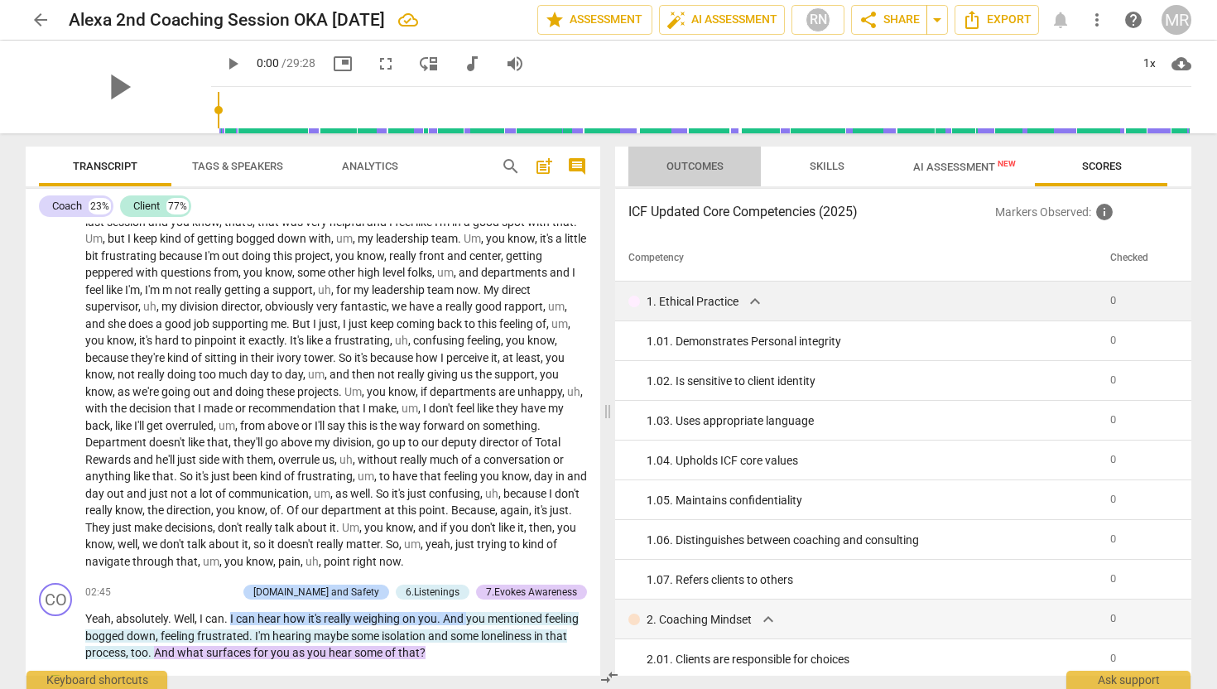
click at [693, 164] on span "Outcomes" at bounding box center [695, 166] width 57 height 12
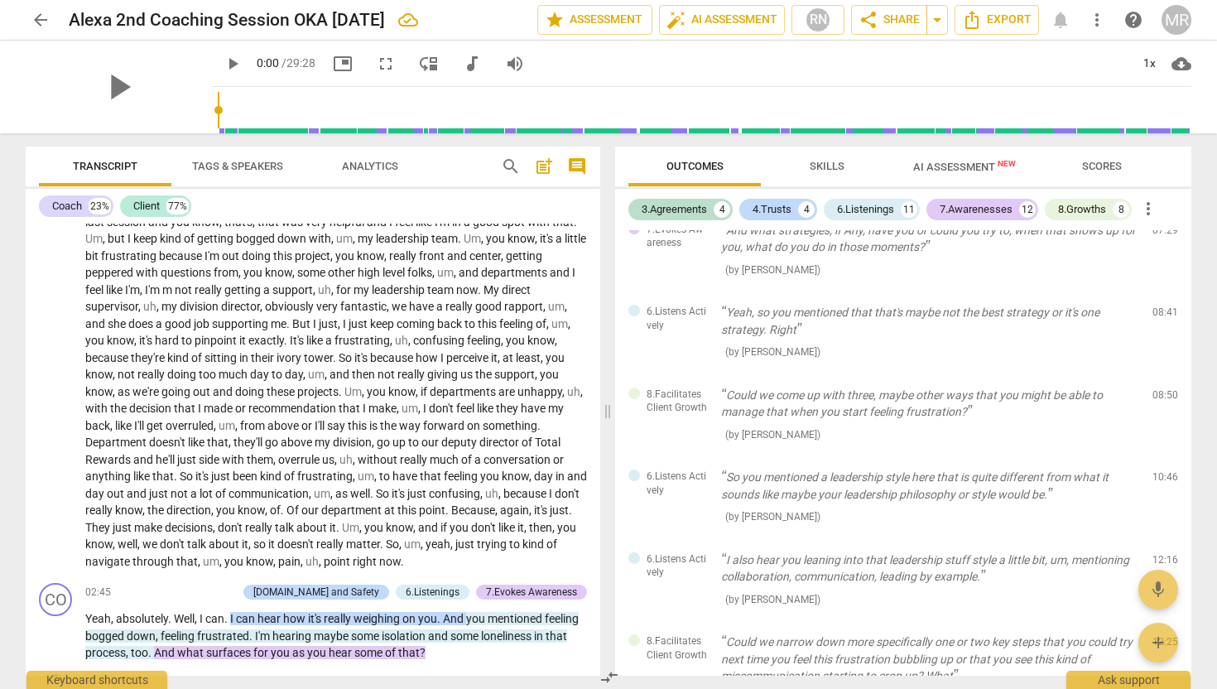
scroll to position [1013, 0]
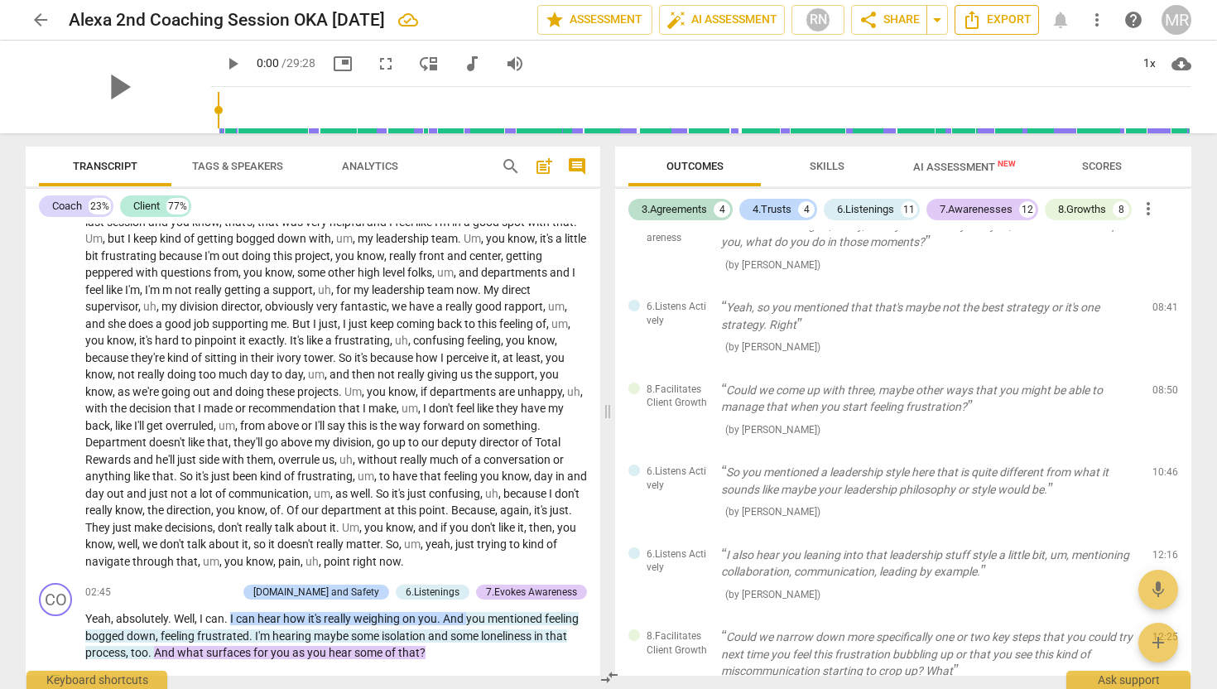
click at [1010, 26] on span "Export" at bounding box center [997, 20] width 70 height 20
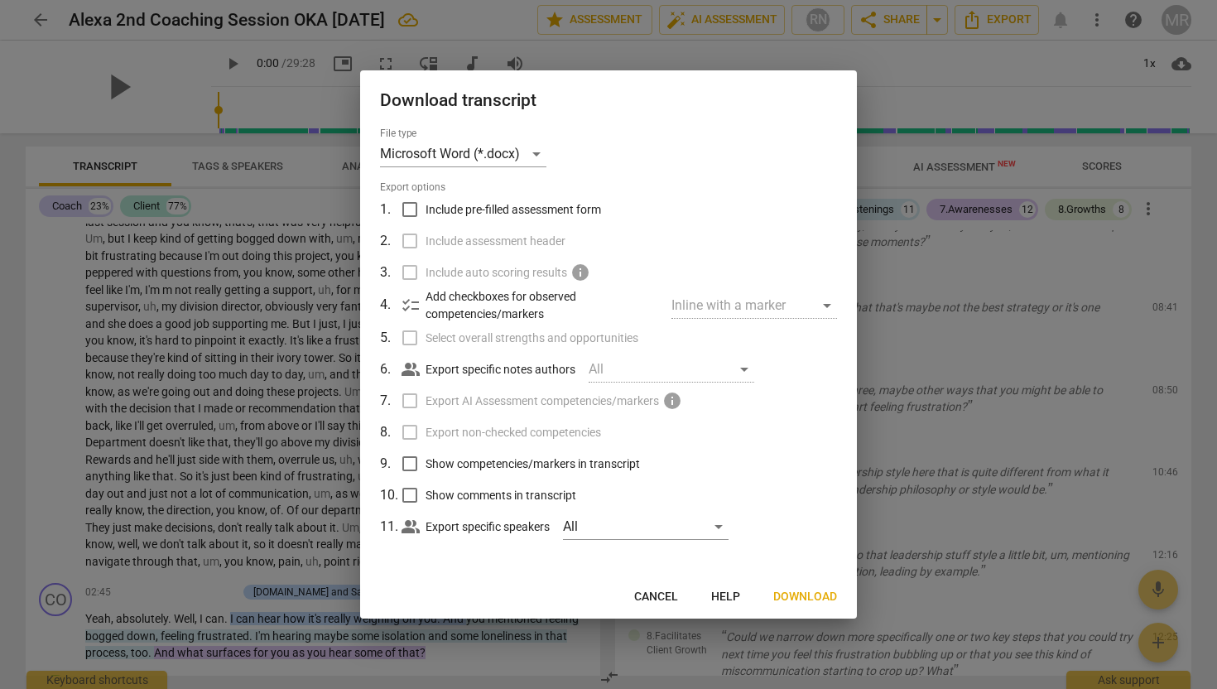
click at [799, 599] on span "Download" at bounding box center [806, 597] width 64 height 17
